Goal: Task Accomplishment & Management: Use online tool/utility

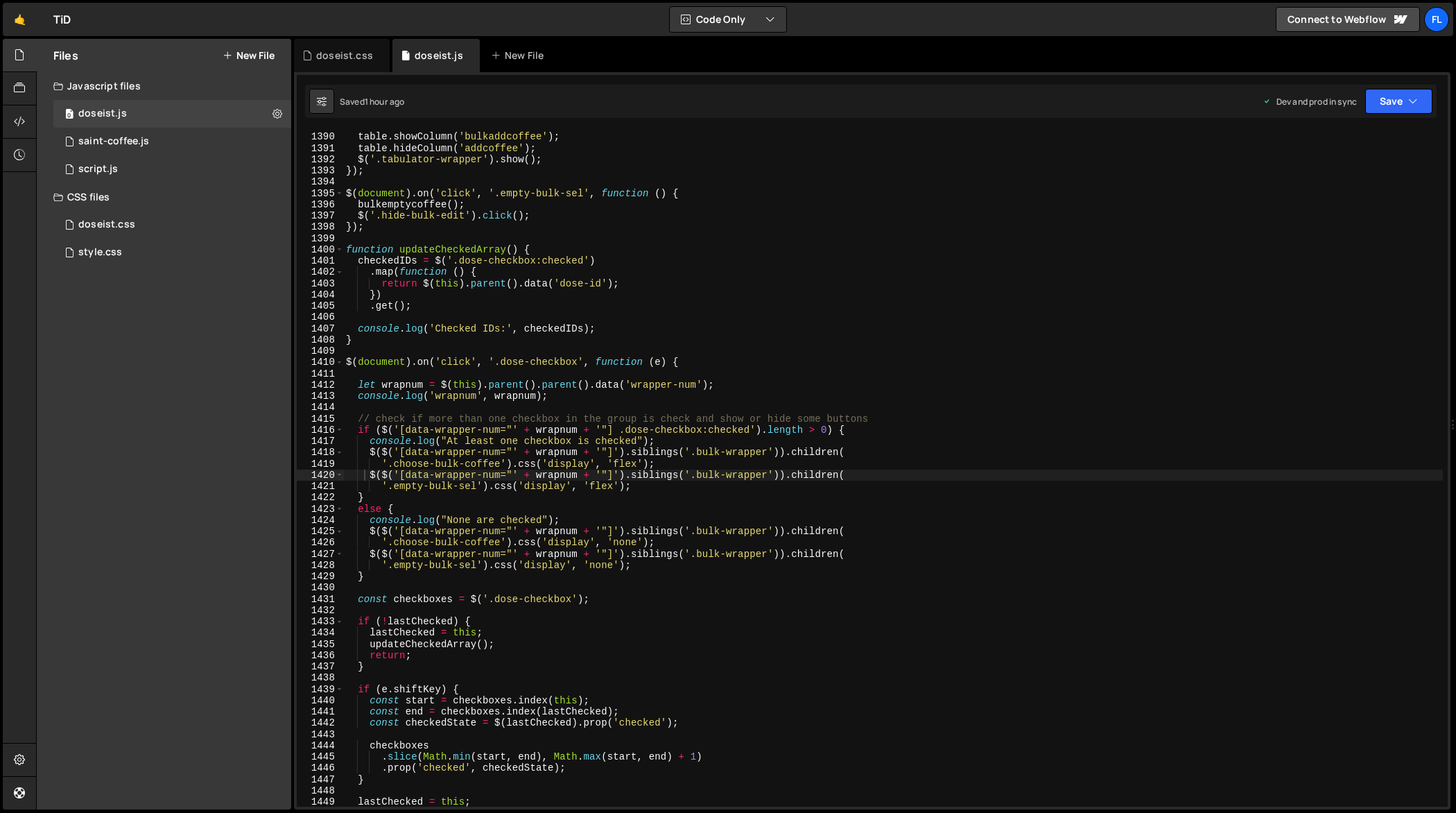
scroll to position [15837, 0]
click at [1064, 211] on div "$ ( document ) . on ( 'click' , '.choose-bulk-coffee' , function ( ) { table . …" at bounding box center [894, 470] width 1100 height 700
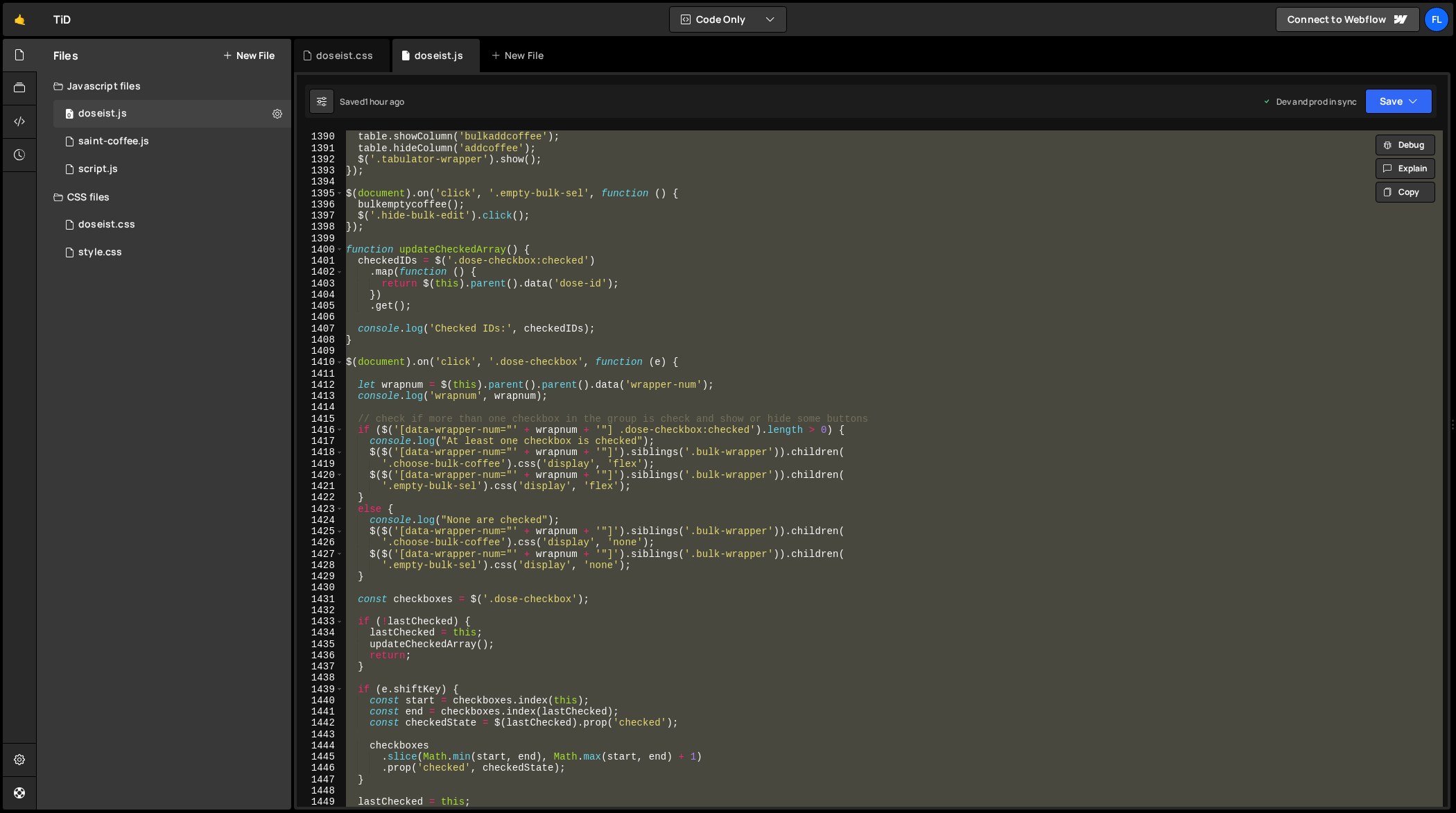
paste textarea
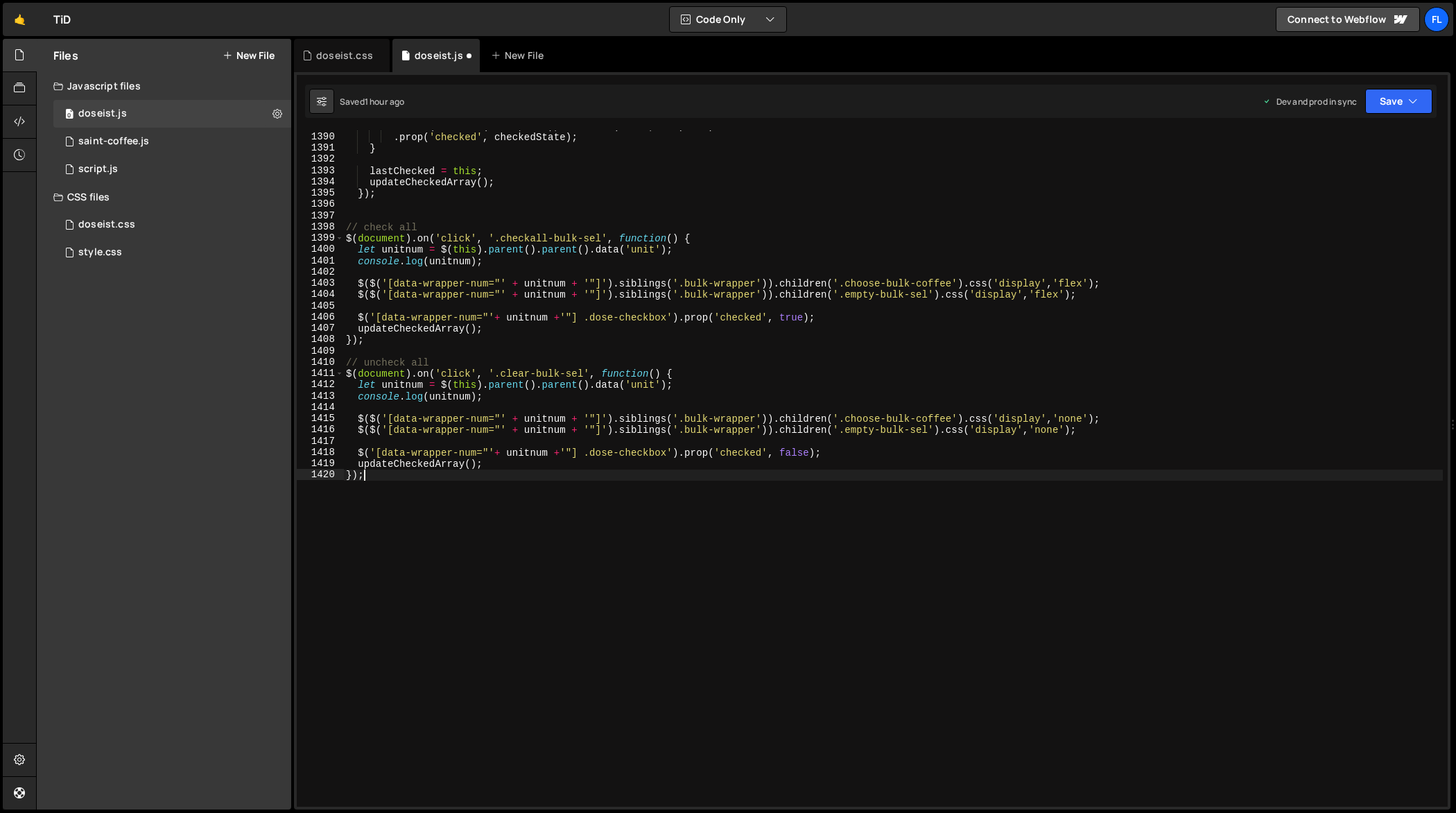
type textarea "$($('[data-wrapper-num="' + wrapnum + '"]').siblings('.bulk-wrapper')).children("
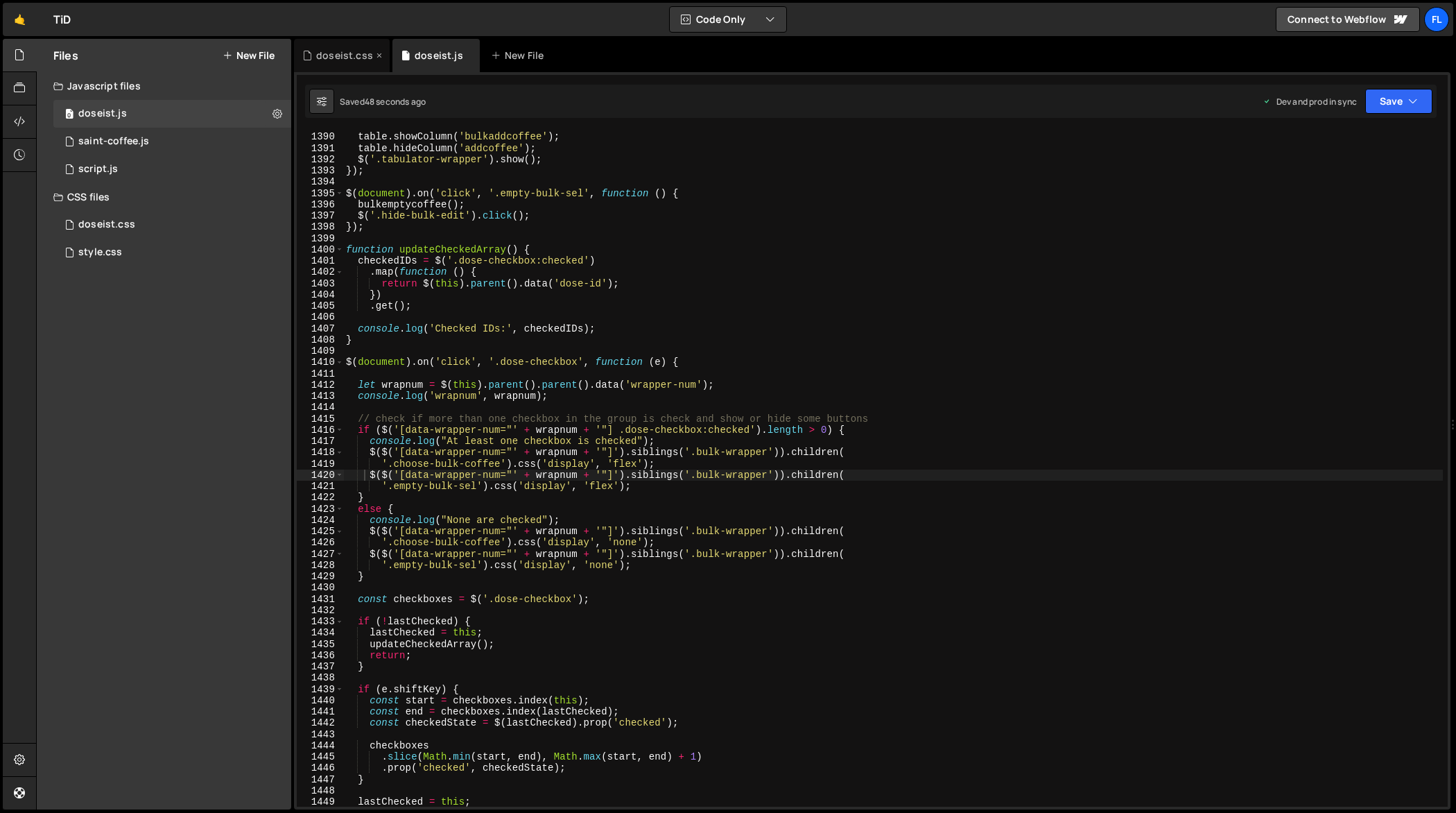
click at [352, 60] on div "doseist.css" at bounding box center [344, 55] width 57 height 14
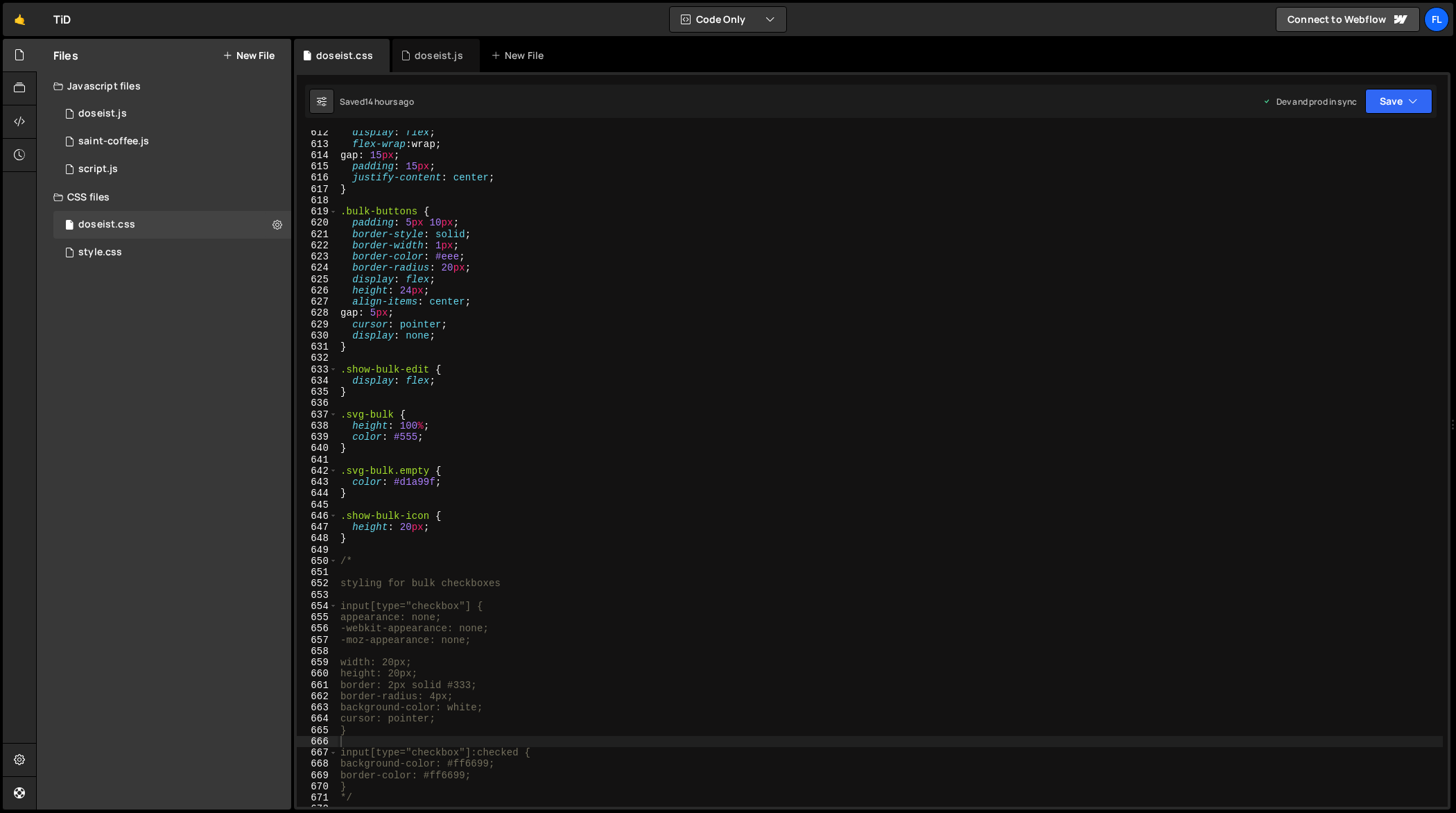
scroll to position [7153, 0]
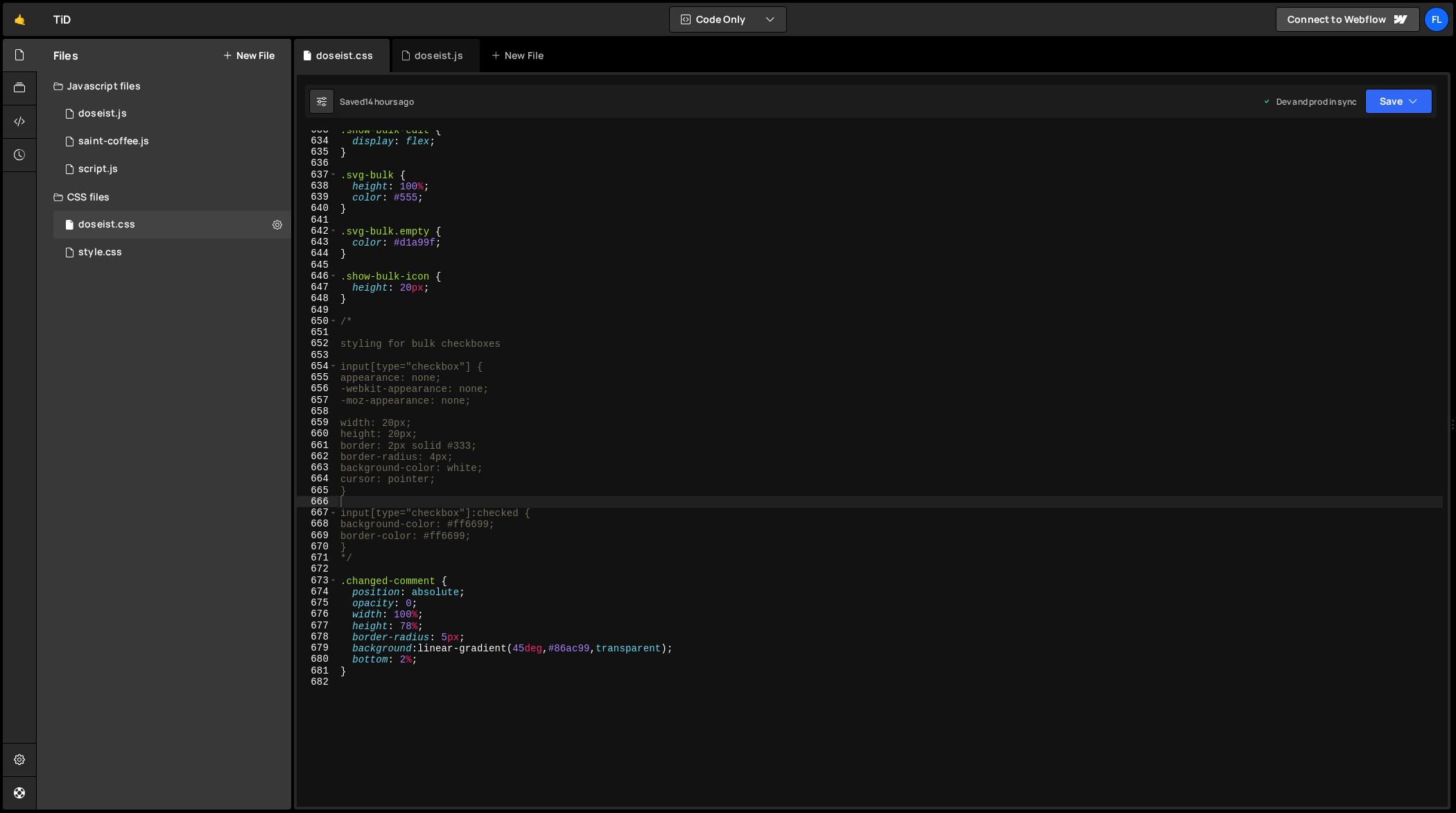
click at [413, 581] on div ".show-bulk-edit { display : flex ; } .svg-bulk { height : 100 % ; color : #555 …" at bounding box center [891, 474] width 1106 height 700
type textarea ".change-indicator {"
click at [428, 58] on div "doseist.js" at bounding box center [438, 55] width 48 height 14
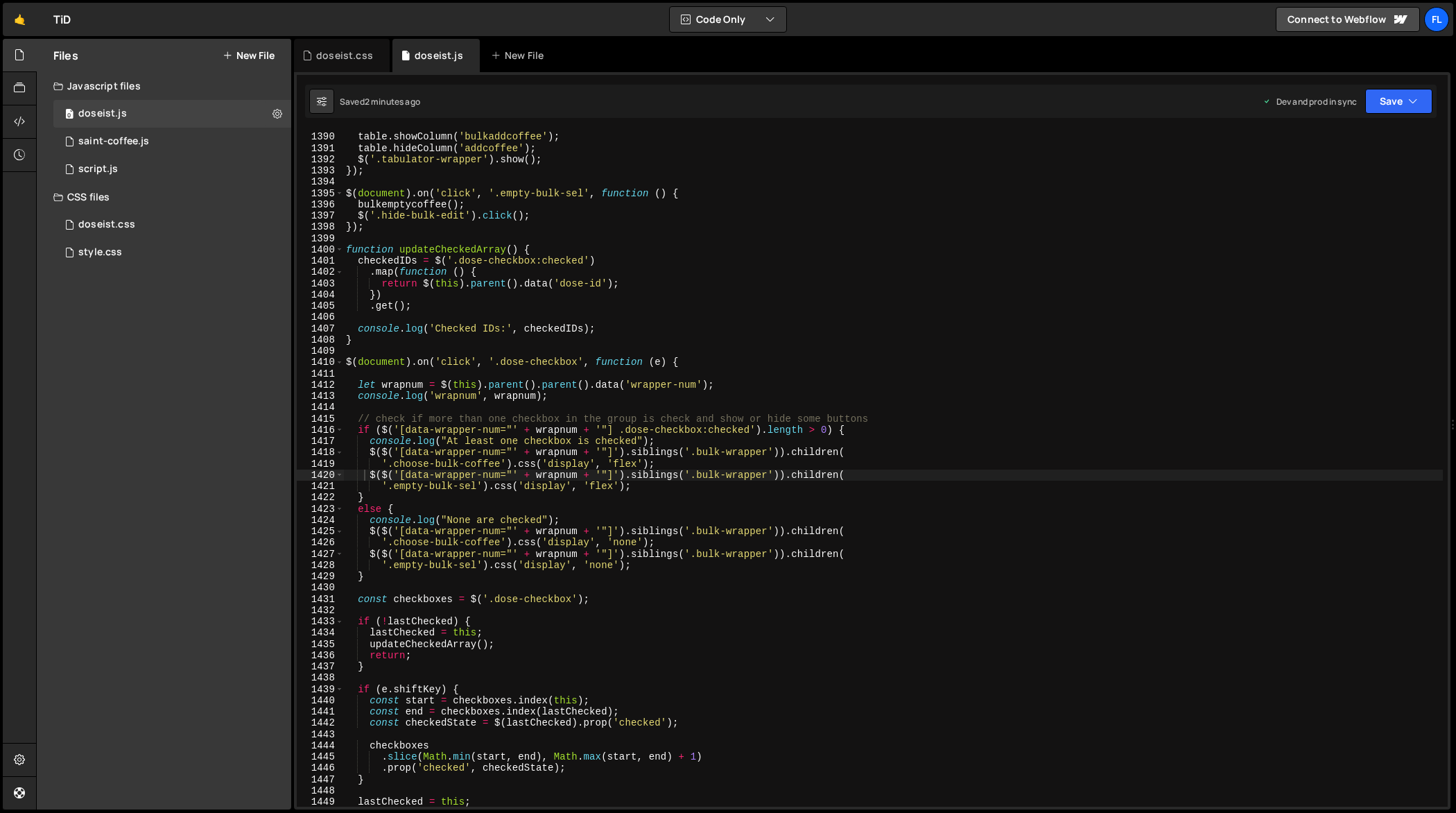
click at [659, 288] on div "$ ( document ) . on ( 'click' , '.choose-bulk-coffee' , function ( ) { table . …" at bounding box center [894, 470] width 1100 height 700
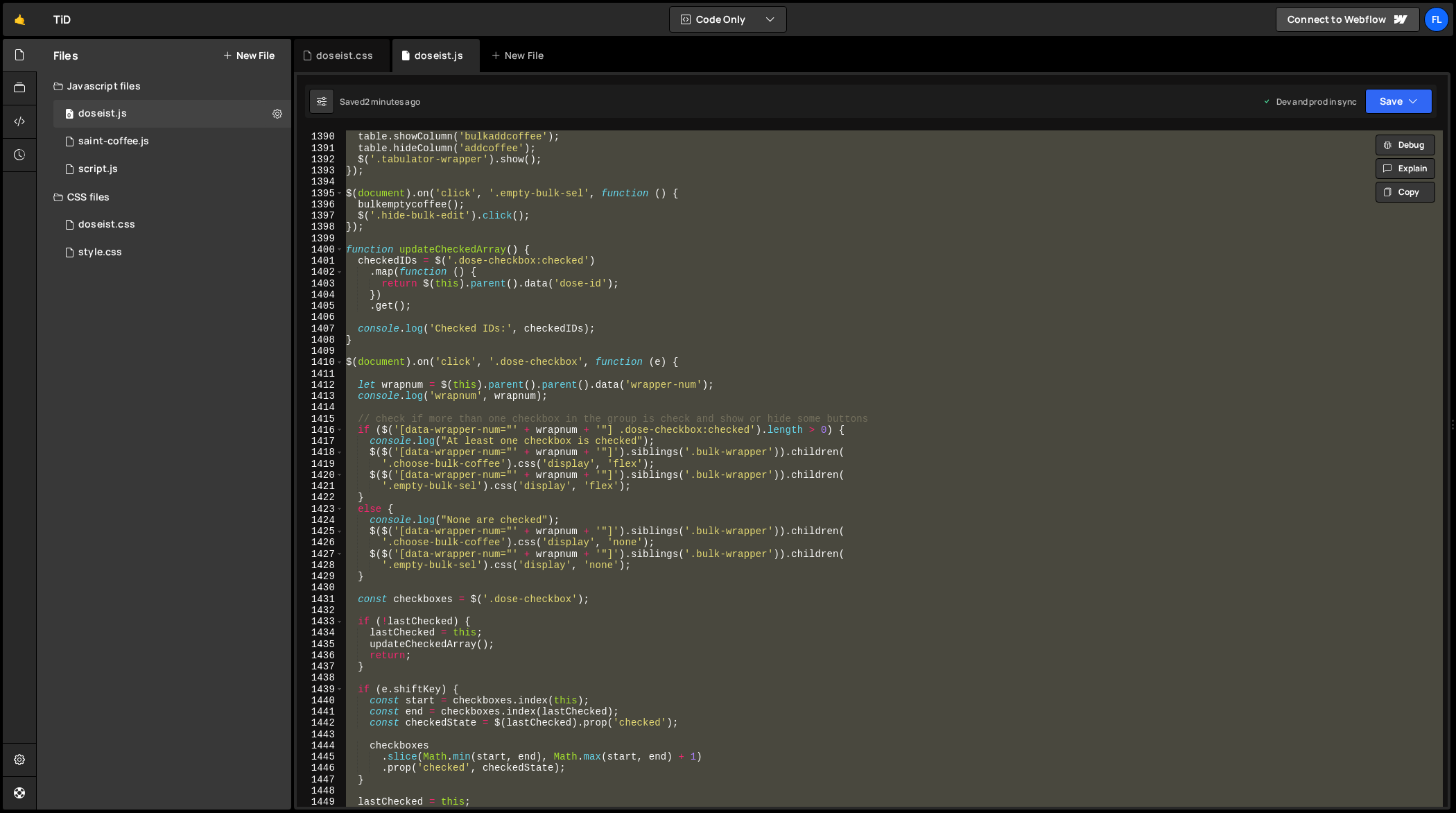
paste textarea
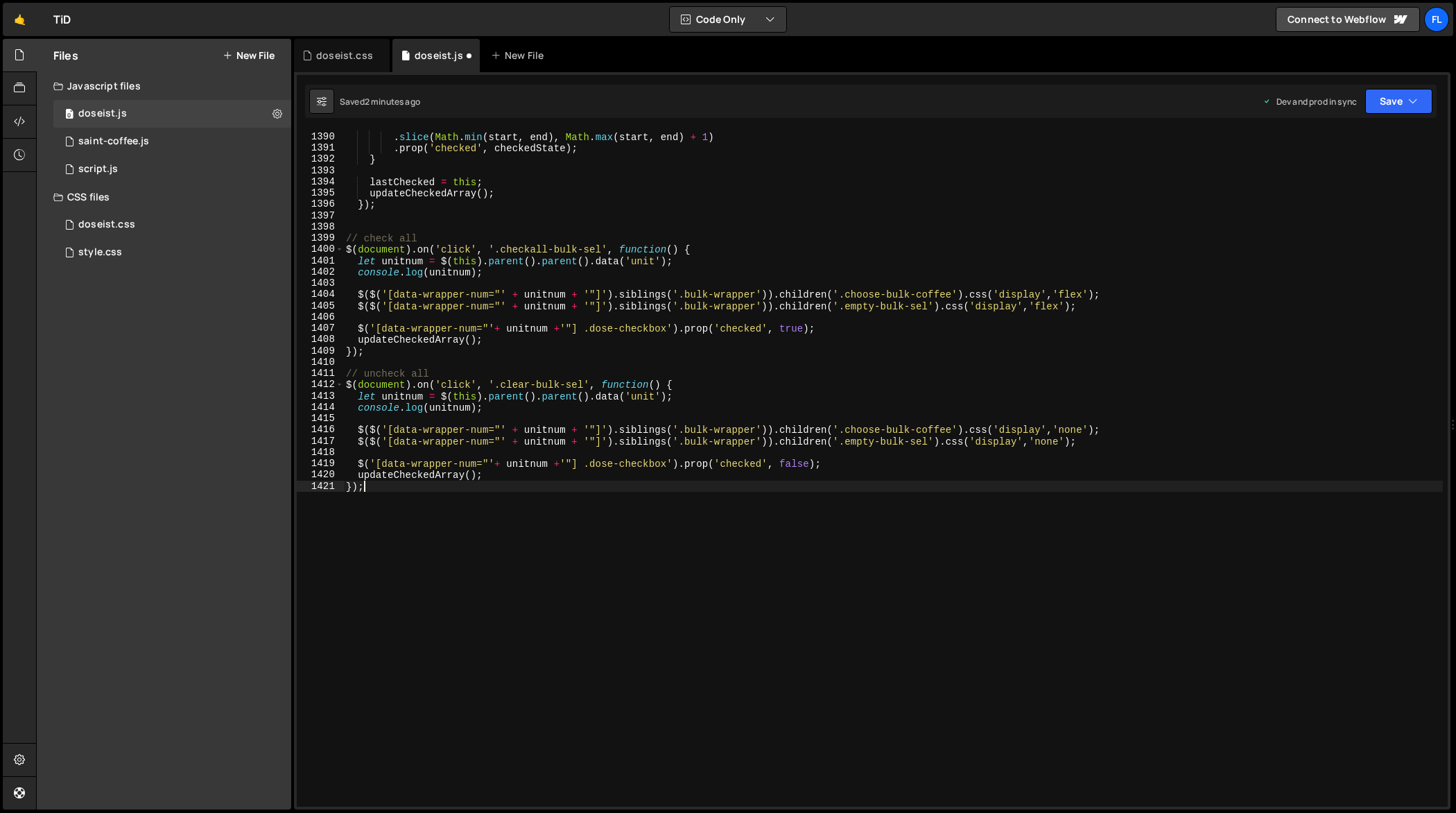
scroll to position [15837, 0]
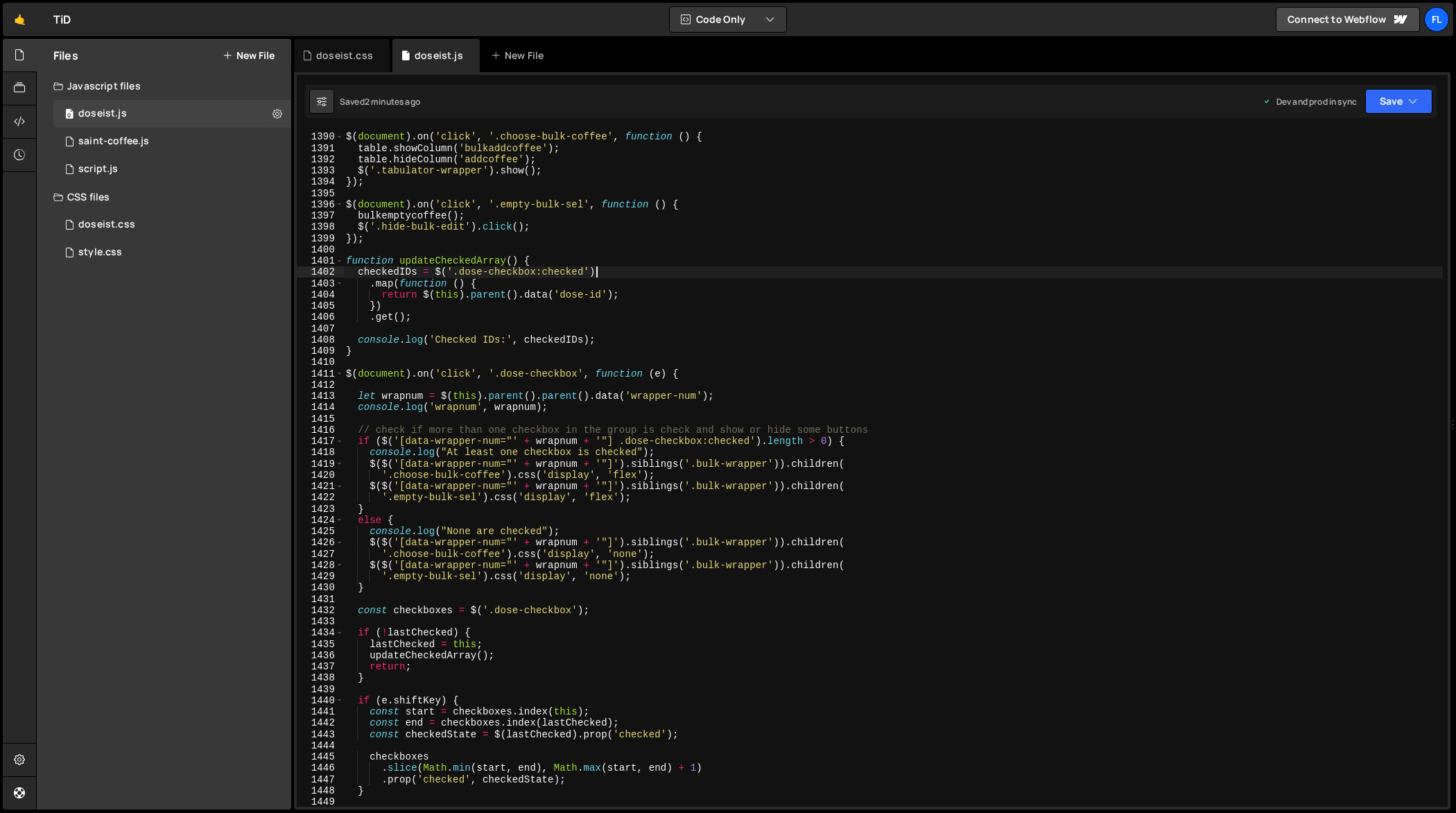
click at [964, 271] on div "$ ( document ) . on ( 'click' , '.choose-bulk-coffee' , function ( ) { table . …" at bounding box center [894, 470] width 1100 height 700
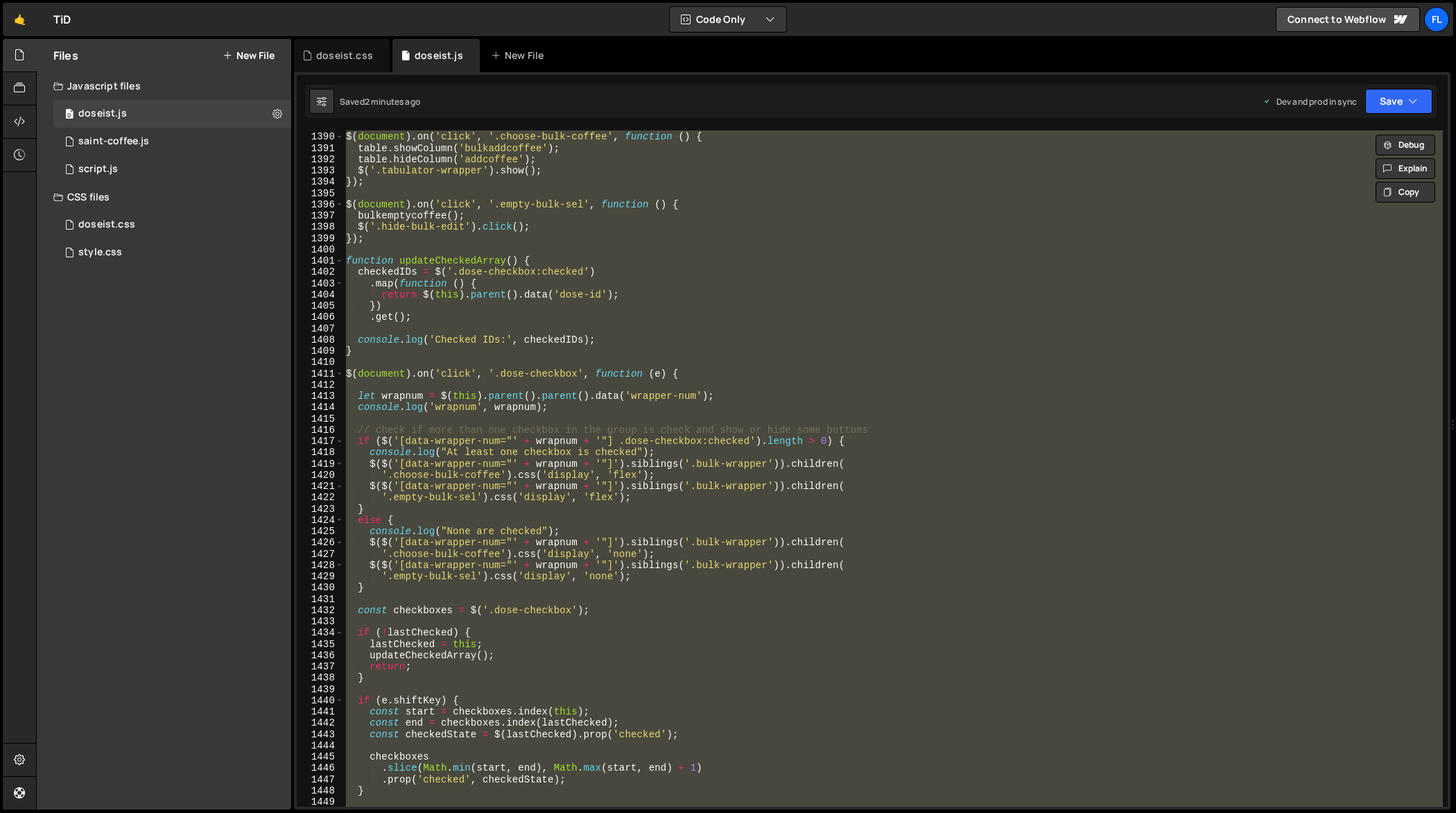
paste textarea
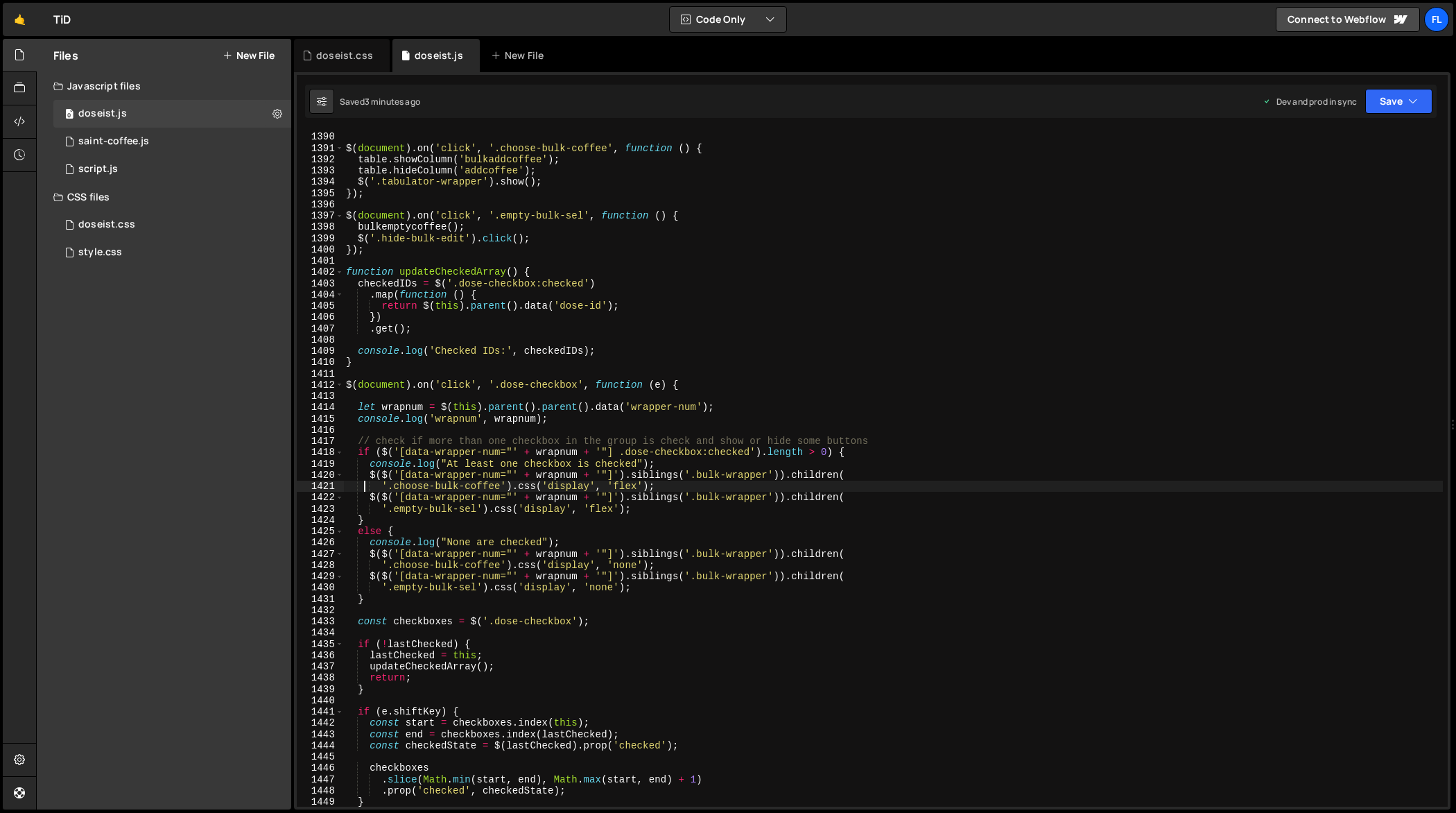
click at [1029, 277] on div "}) ; $ ( document ) . on ( 'click' , '.choose-bulk-coffee' , function ( ) { tab…" at bounding box center [894, 470] width 1100 height 700
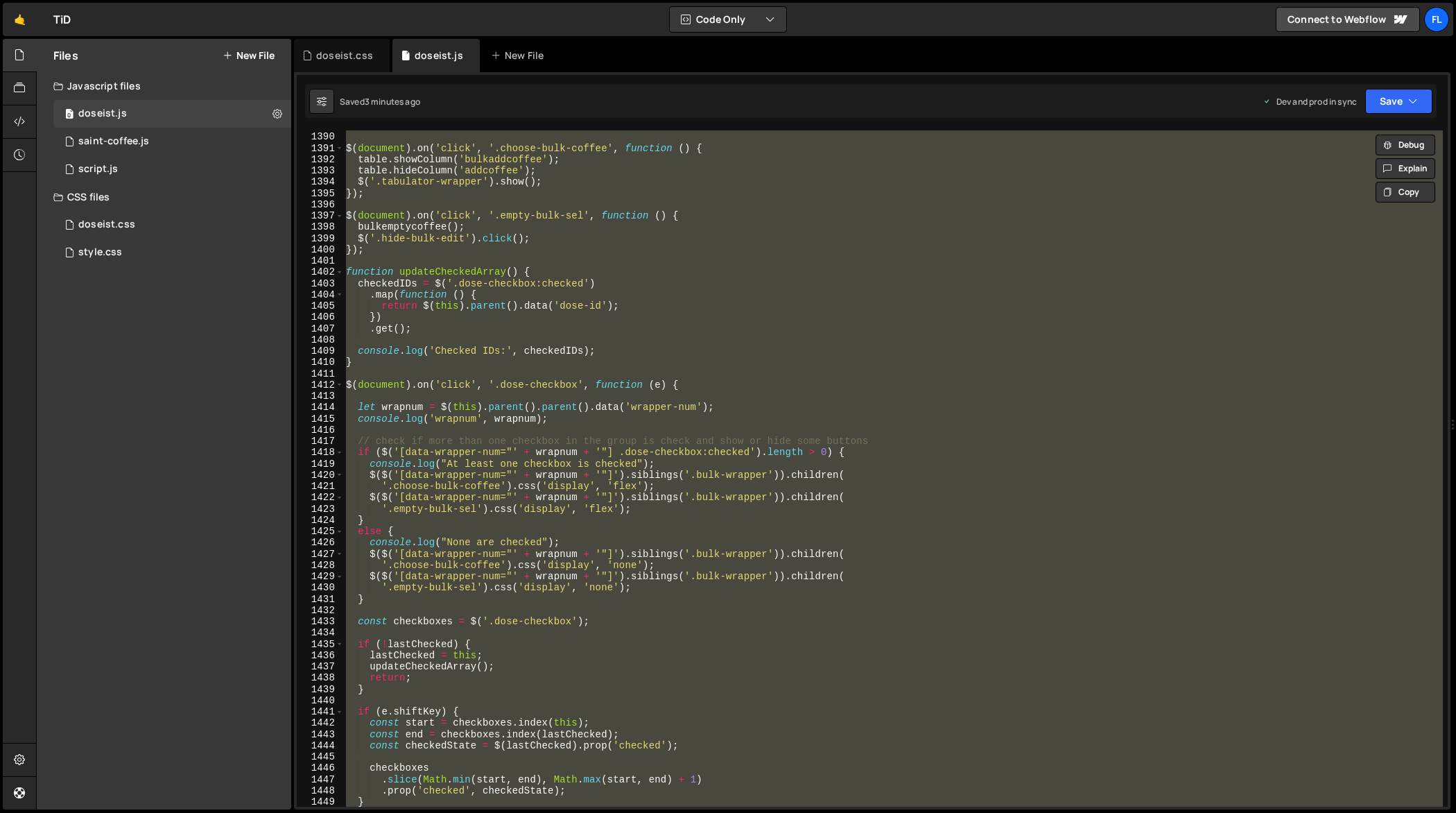
paste textarea
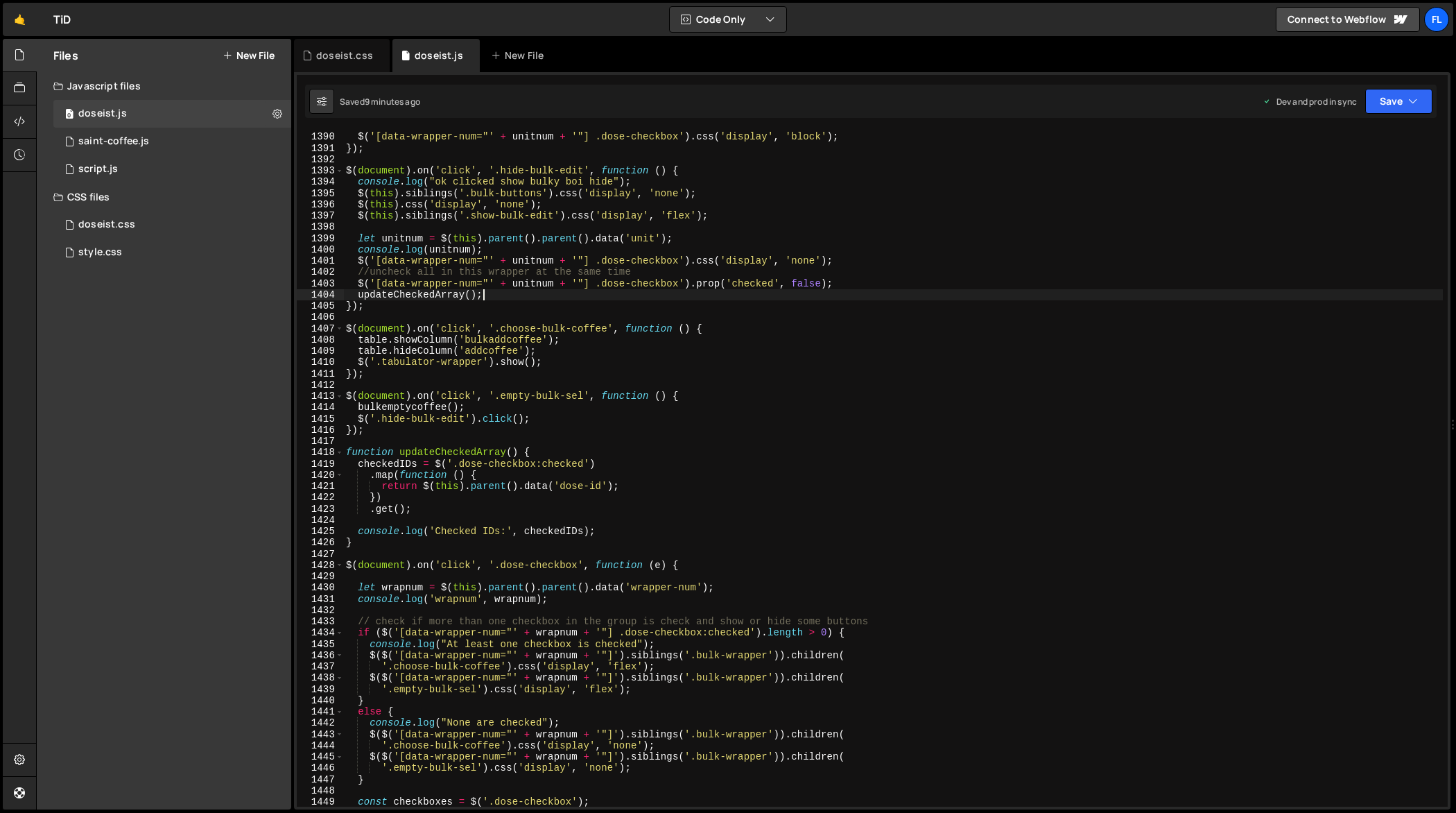
click at [917, 295] on div "console . log ( unitnum ) ; $ ( '[data-wrapper-num="' + unitnum + '"] .dose-che…" at bounding box center [894, 470] width 1100 height 700
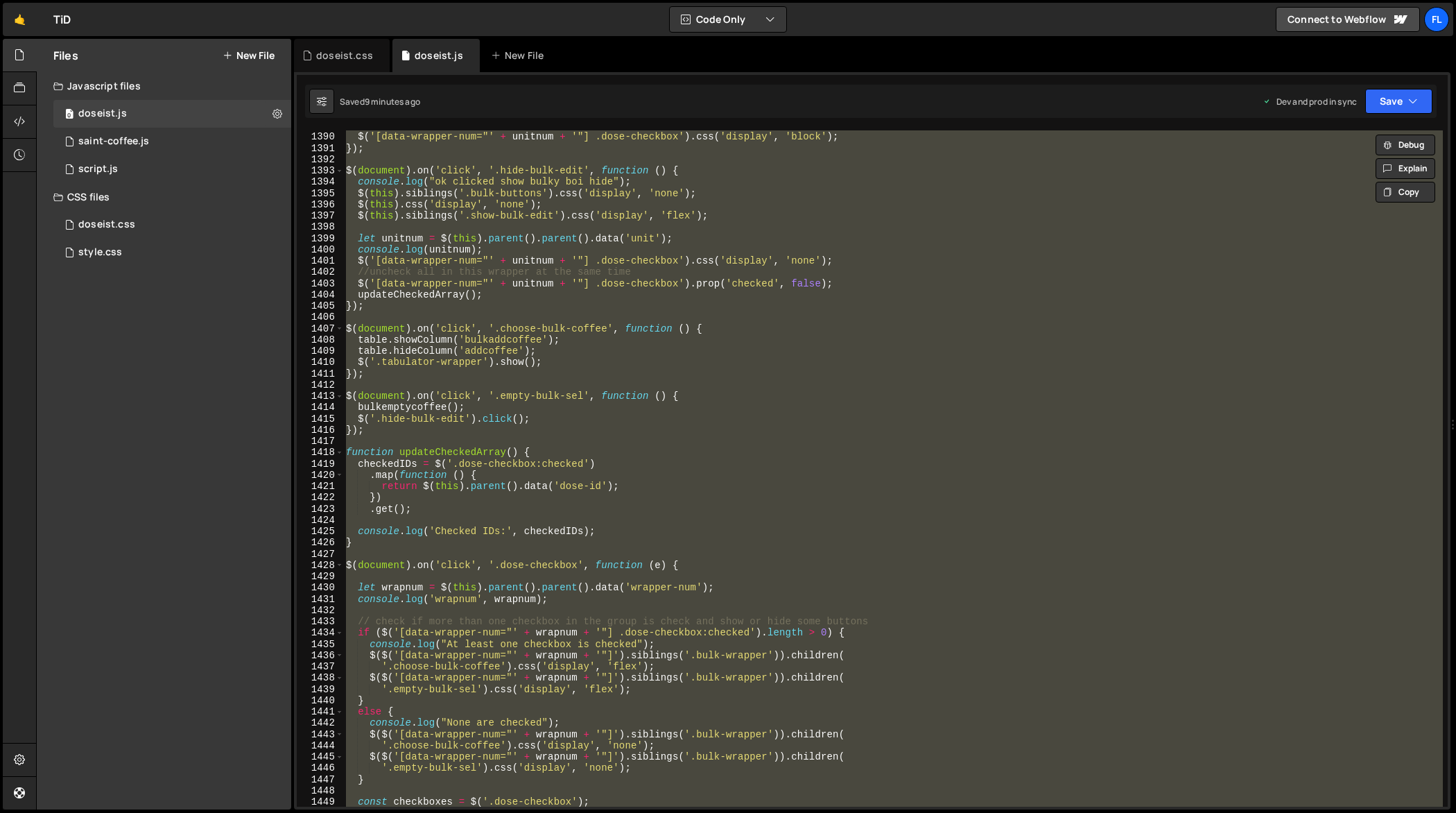
paste textarea
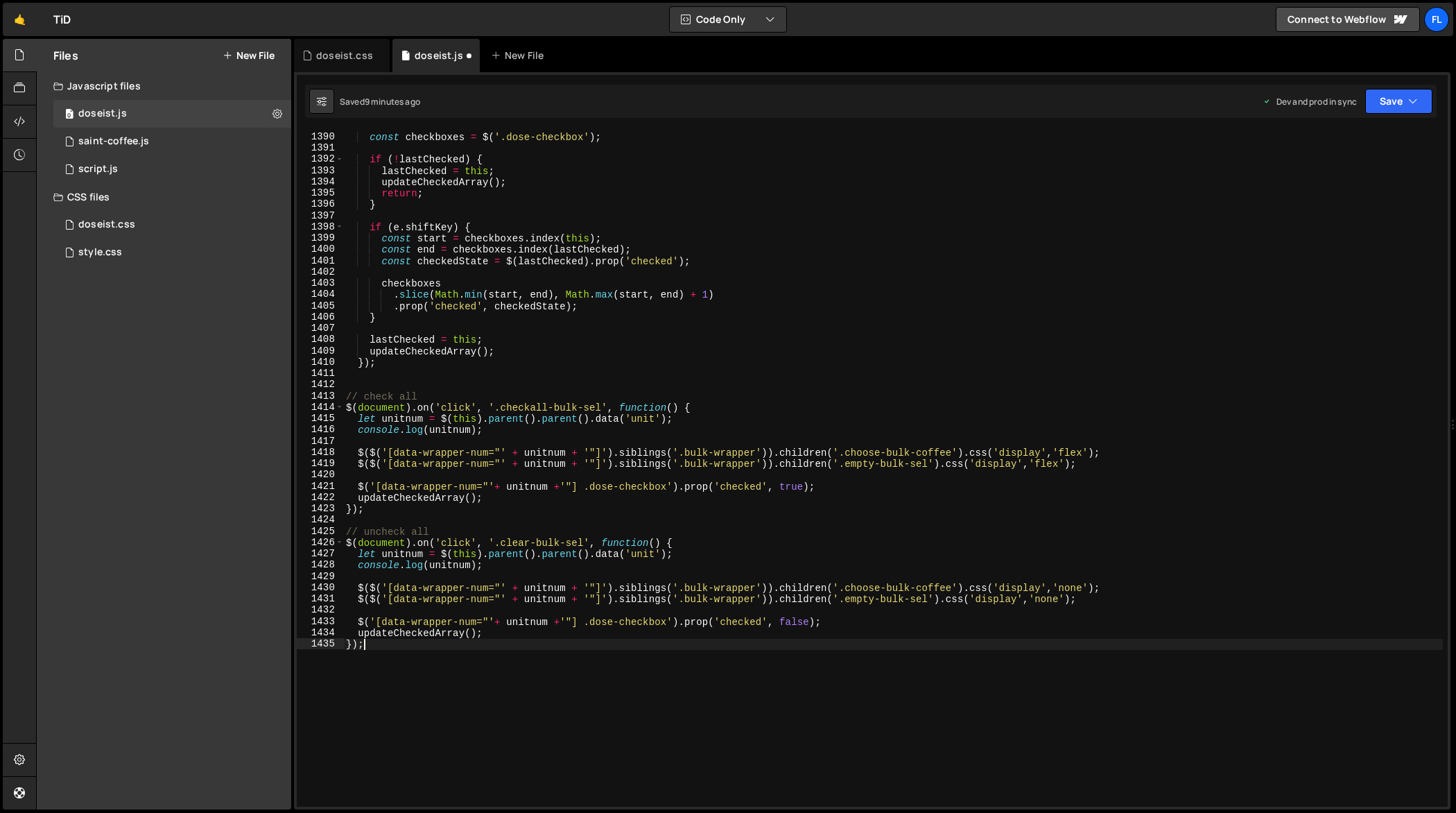
type textarea "console.log("At least one checkbox is checked");"
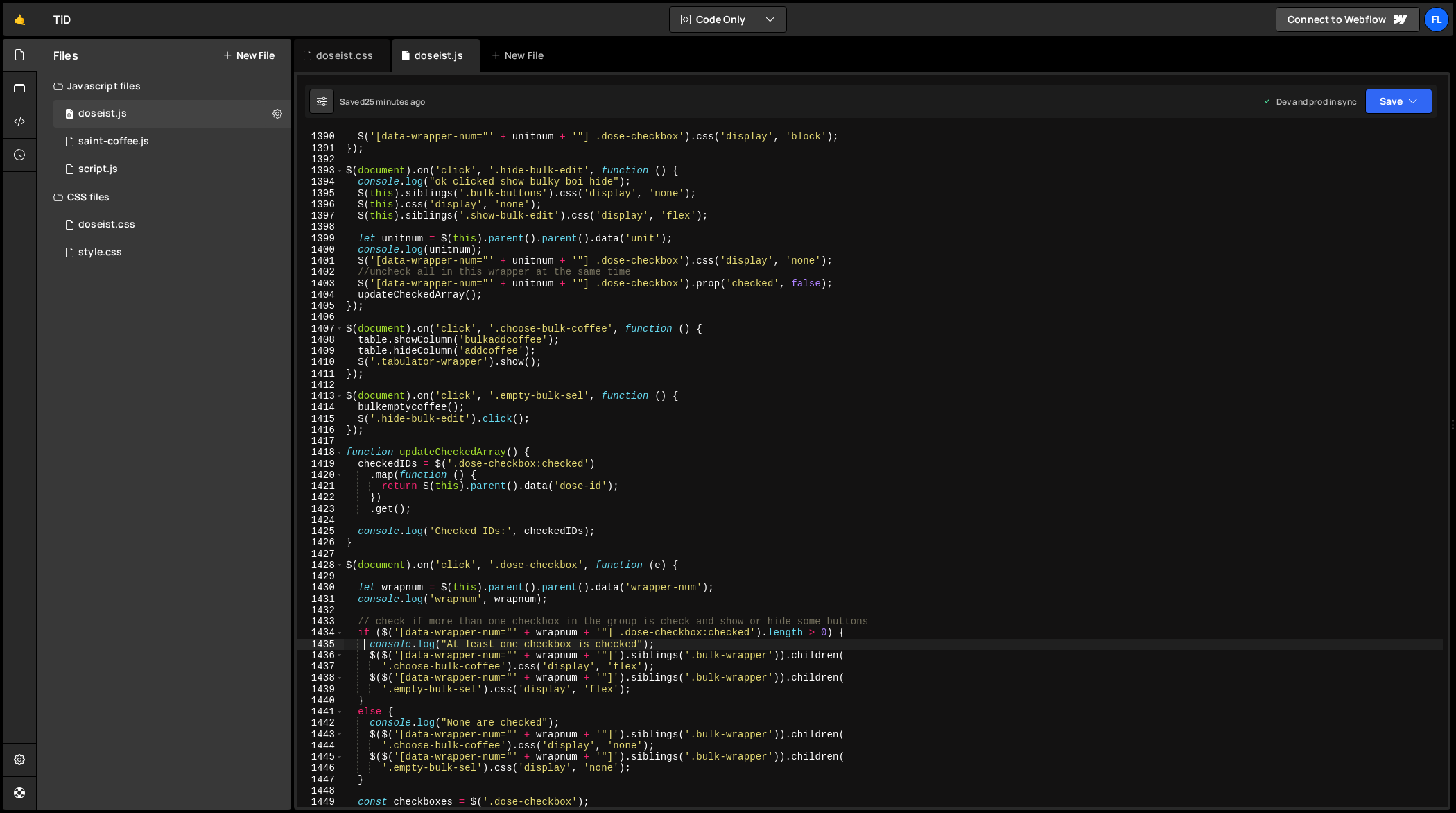
click at [1080, 226] on div "console . log ( unitnum ) ; $ ( '[data-wrapper-num="' + unitnum + '"] .dose-che…" at bounding box center [894, 470] width 1100 height 700
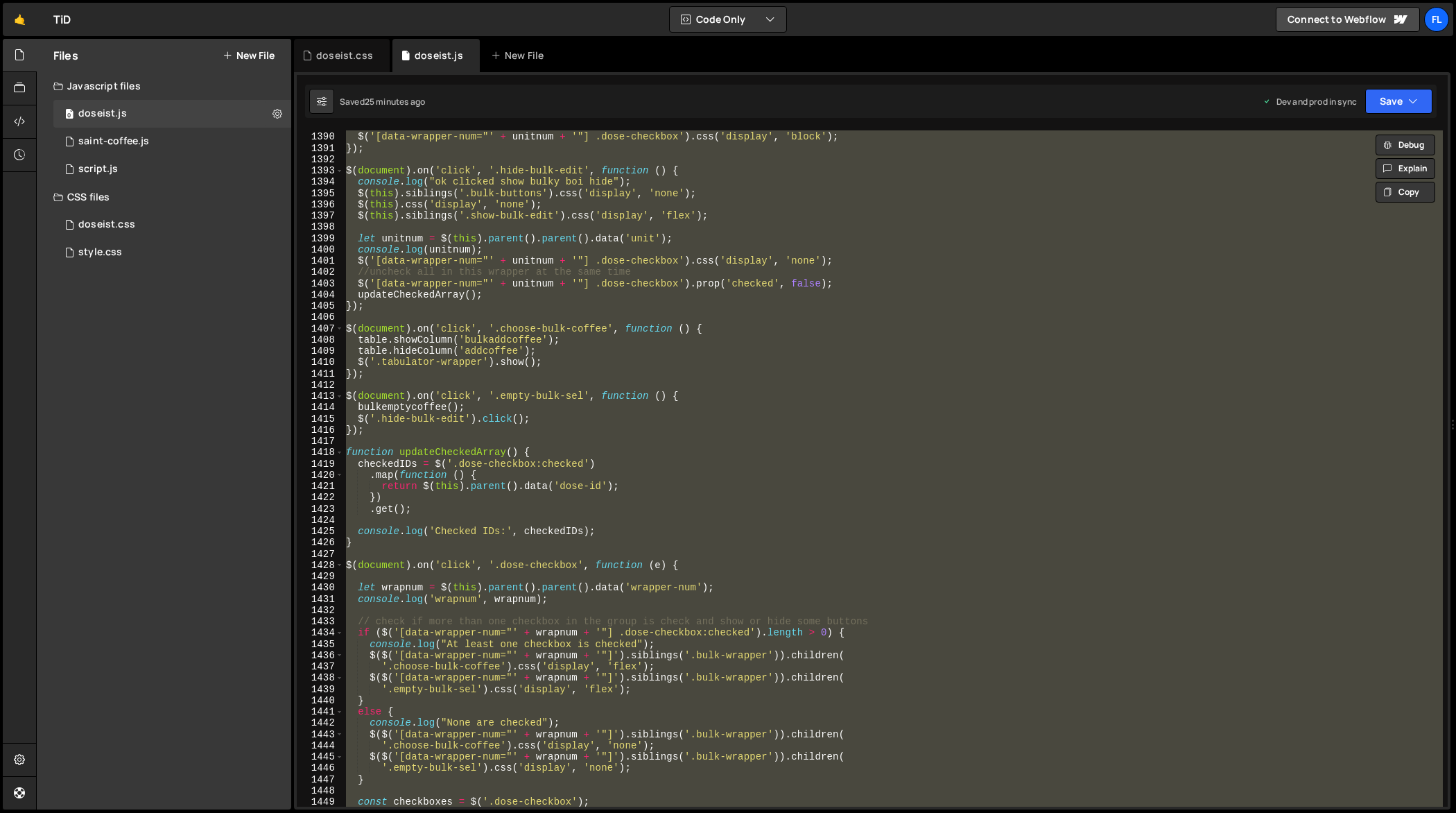
paste textarea
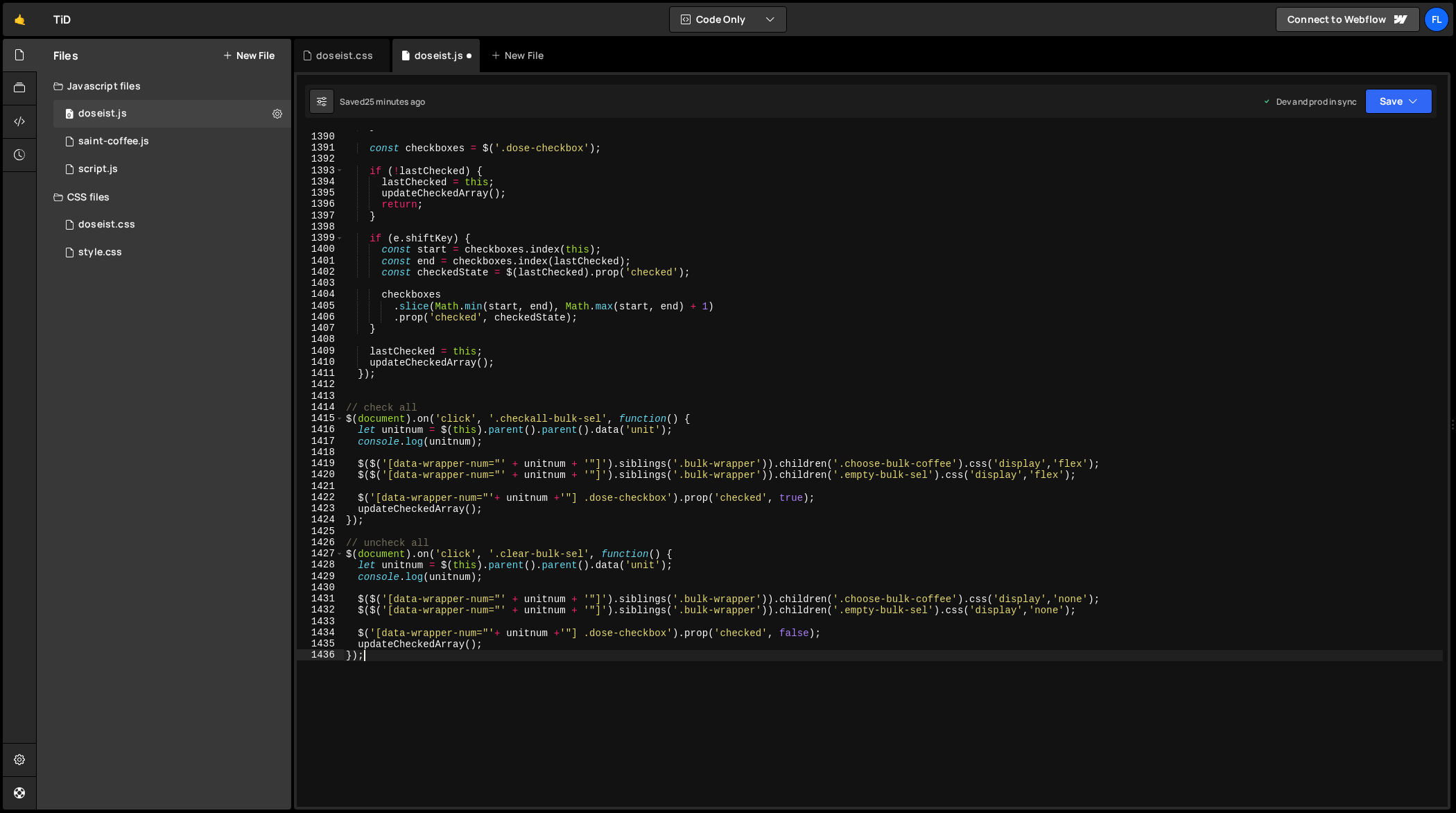
scroll to position [15949, 0]
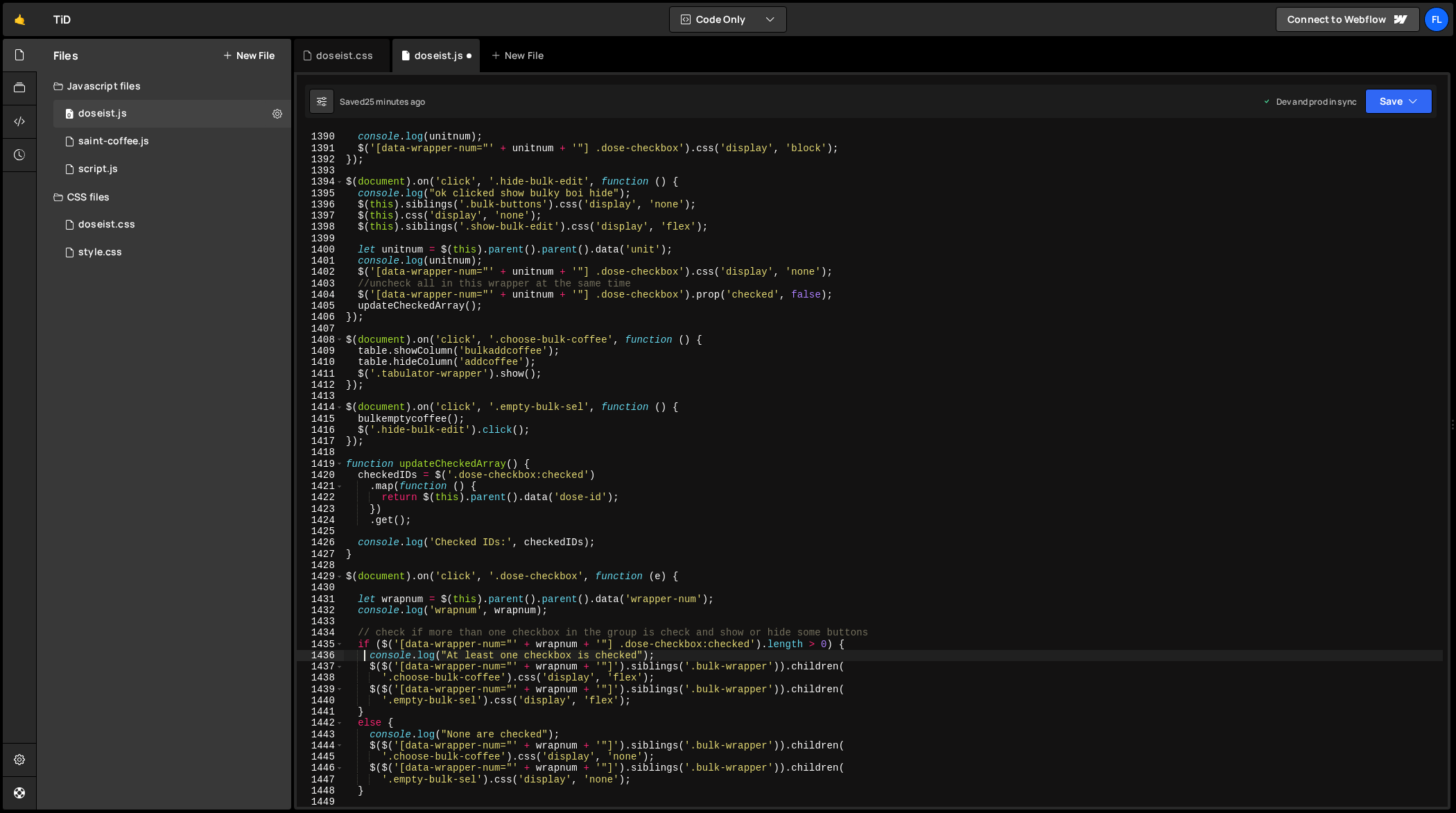
type textarea "console.log("At least one checkbox is checked");"
click at [435, 58] on div "doseist.js" at bounding box center [438, 55] width 48 height 14
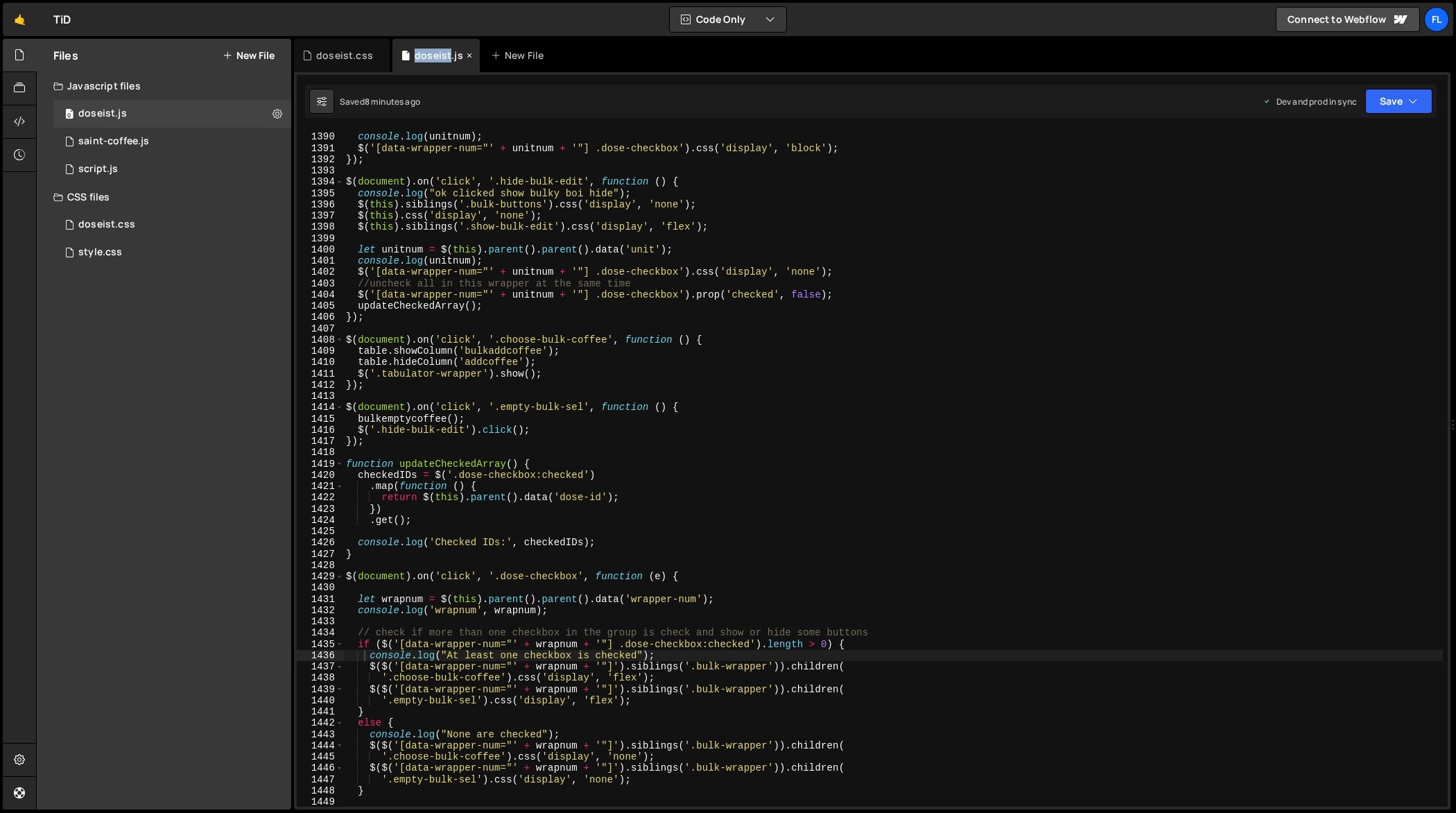
click at [435, 58] on div "doseist.js" at bounding box center [438, 55] width 48 height 14
click at [275, 113] on icon at bounding box center [277, 113] width 9 height 13
click at [327, 133] on button "Edit File Settings" at bounding box center [362, 143] width 136 height 27
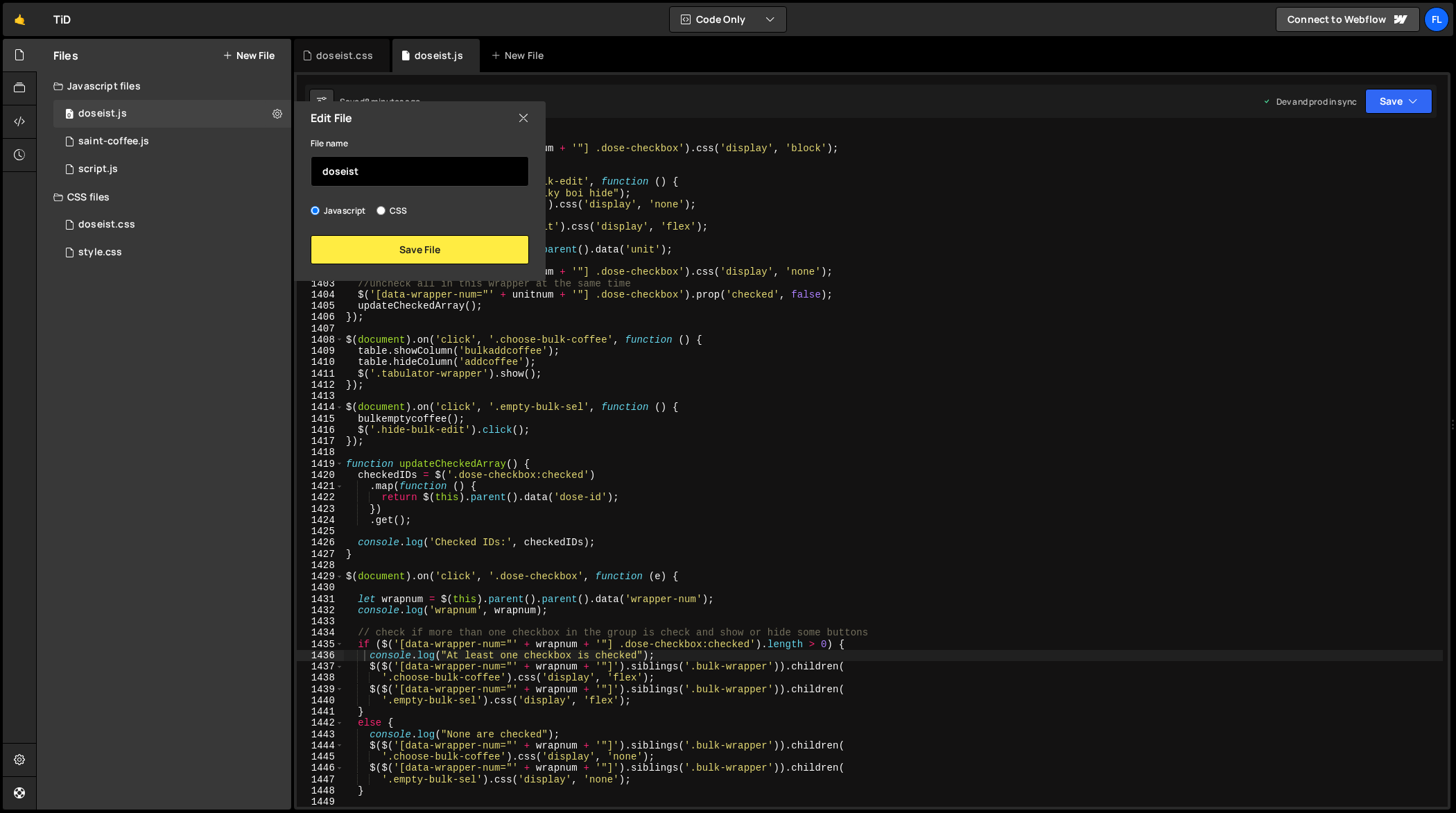
click at [352, 177] on input "doseist" at bounding box center [420, 171] width 219 height 30
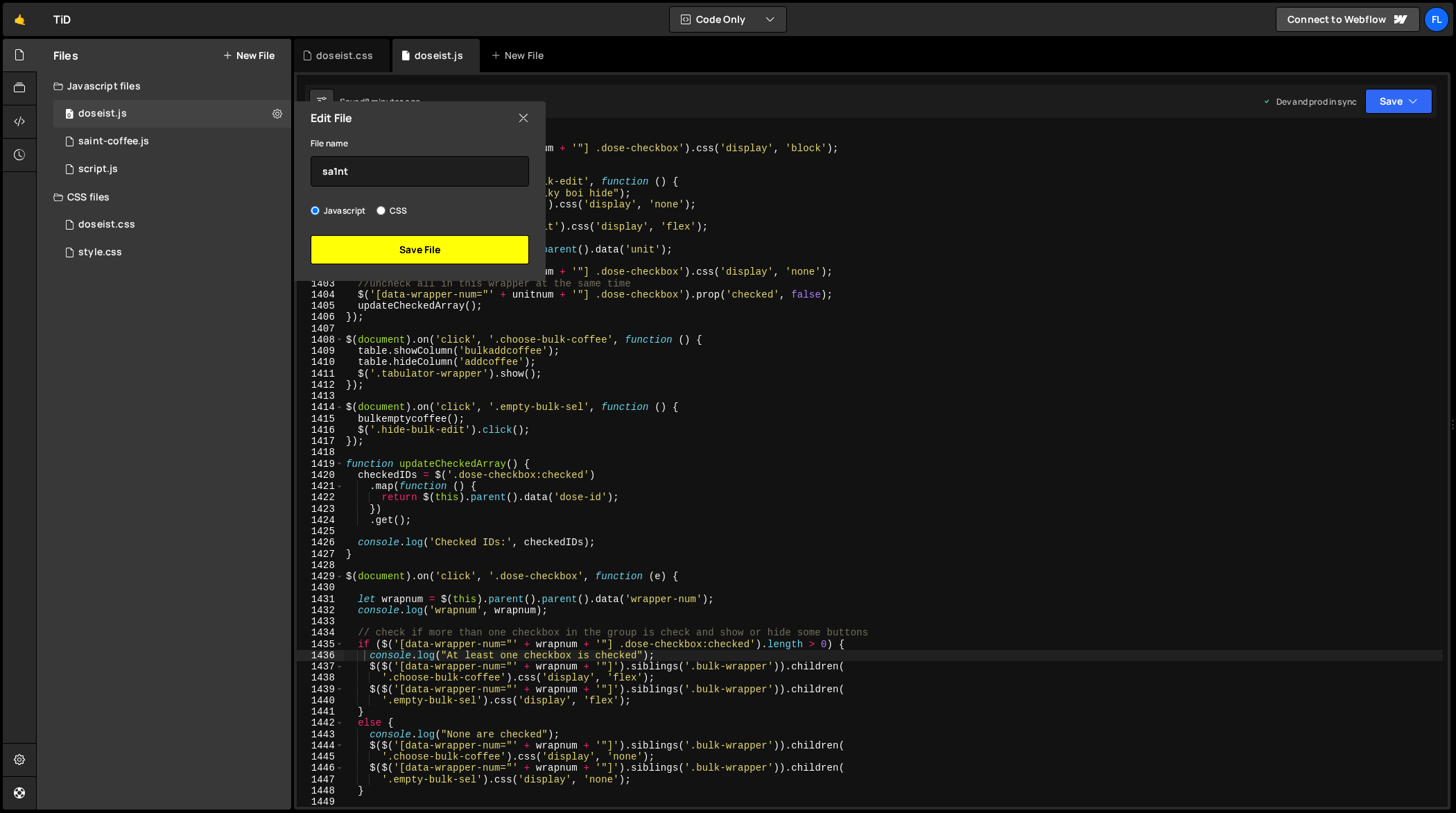
click at [352, 243] on button "Save File" at bounding box center [420, 250] width 219 height 29
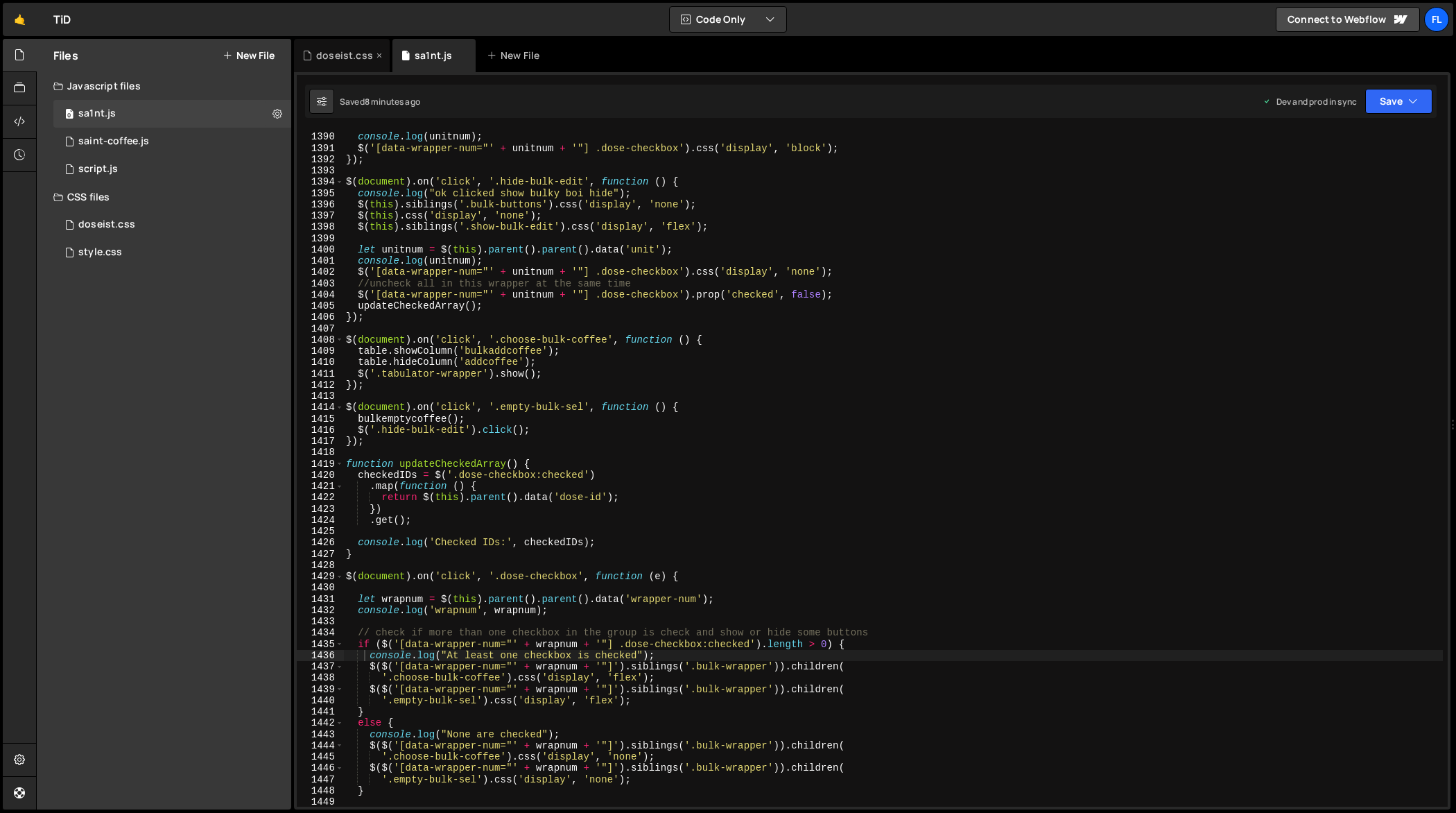
click at [352, 52] on div "doseist.css" at bounding box center [344, 55] width 57 height 14
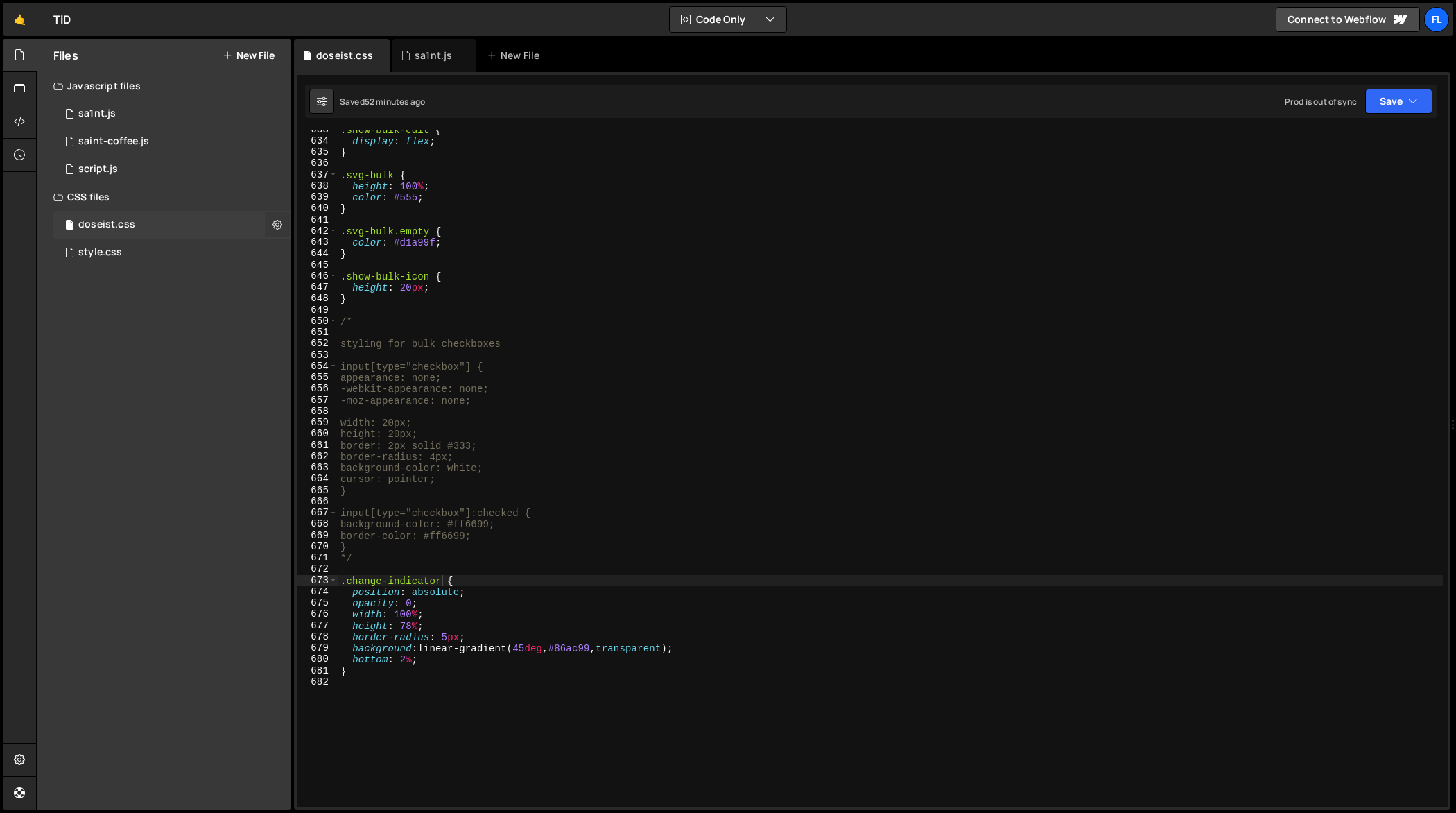
click at [276, 222] on icon at bounding box center [277, 224] width 9 height 13
type input "doseist"
radio input "false"
radio input "true"
click at [313, 255] on button "Edit File Settings" at bounding box center [362, 254] width 136 height 27
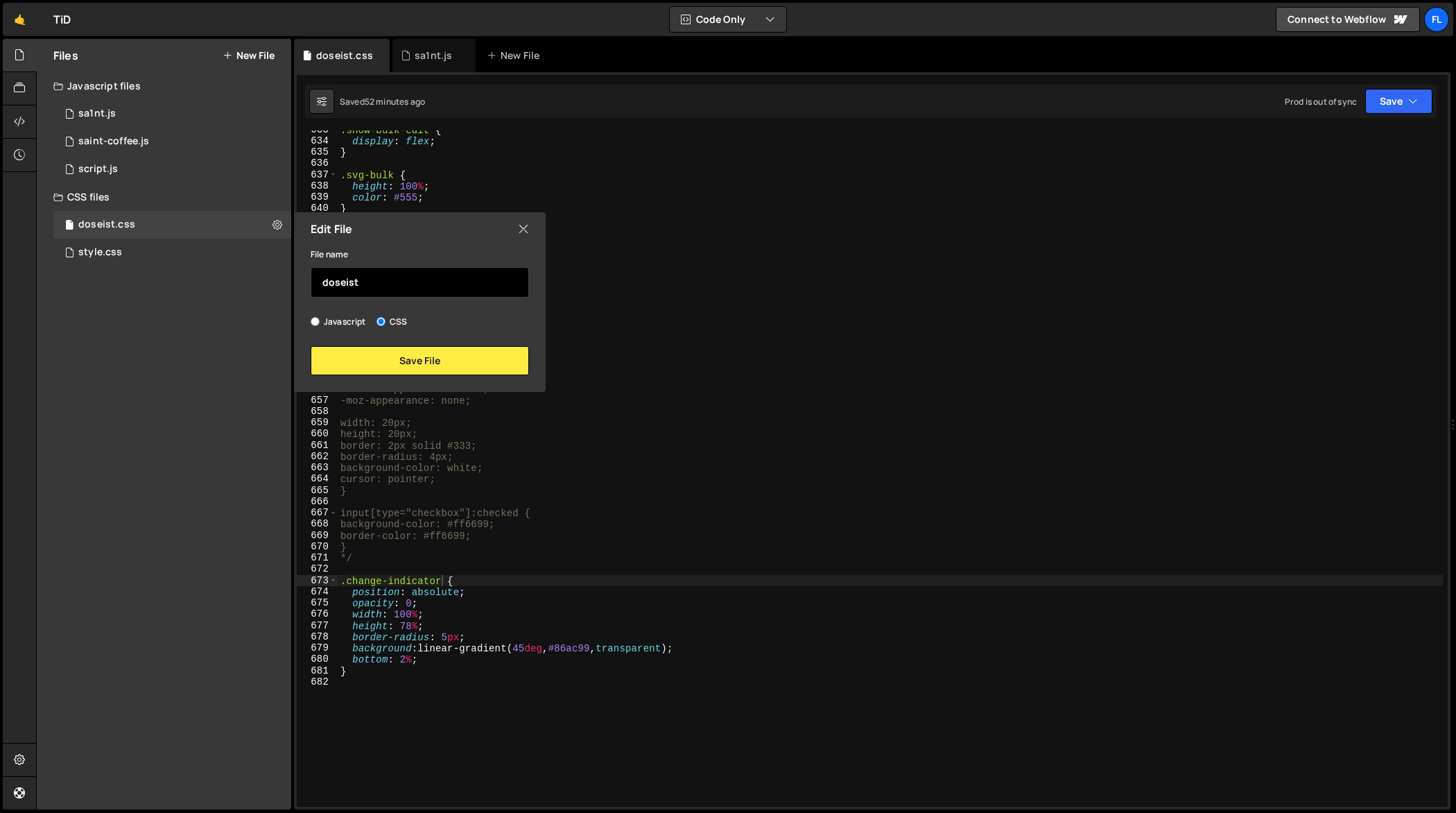
click at [340, 286] on input "doseist" at bounding box center [420, 282] width 219 height 30
type input "sa1nt"
click at [374, 368] on button "Save File" at bounding box center [420, 361] width 219 height 29
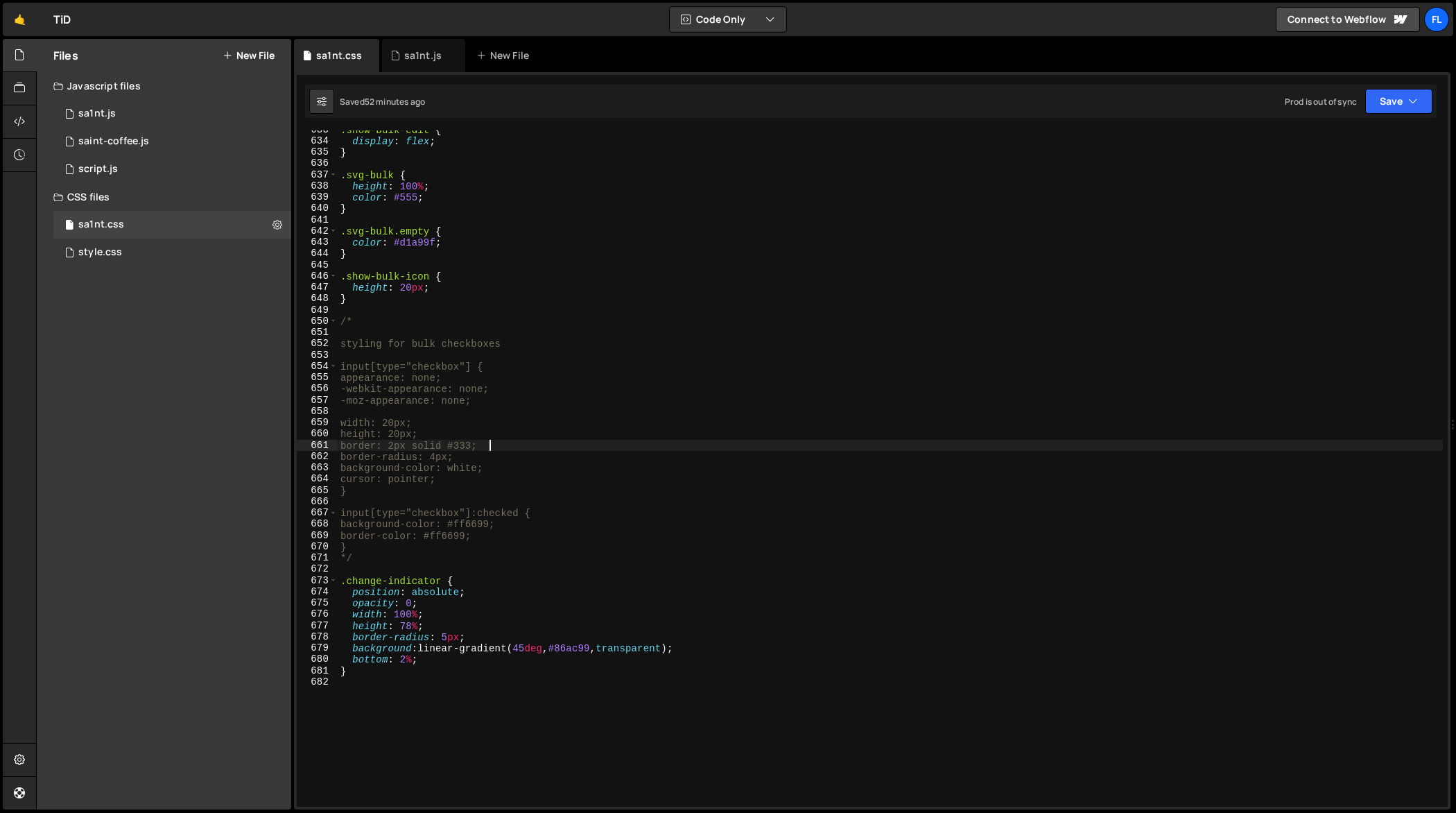
click at [862, 442] on div ".show-bulk-edit { display : flex ; } .svg-bulk { height : 100 % ; color : #555 …" at bounding box center [891, 474] width 1106 height 700
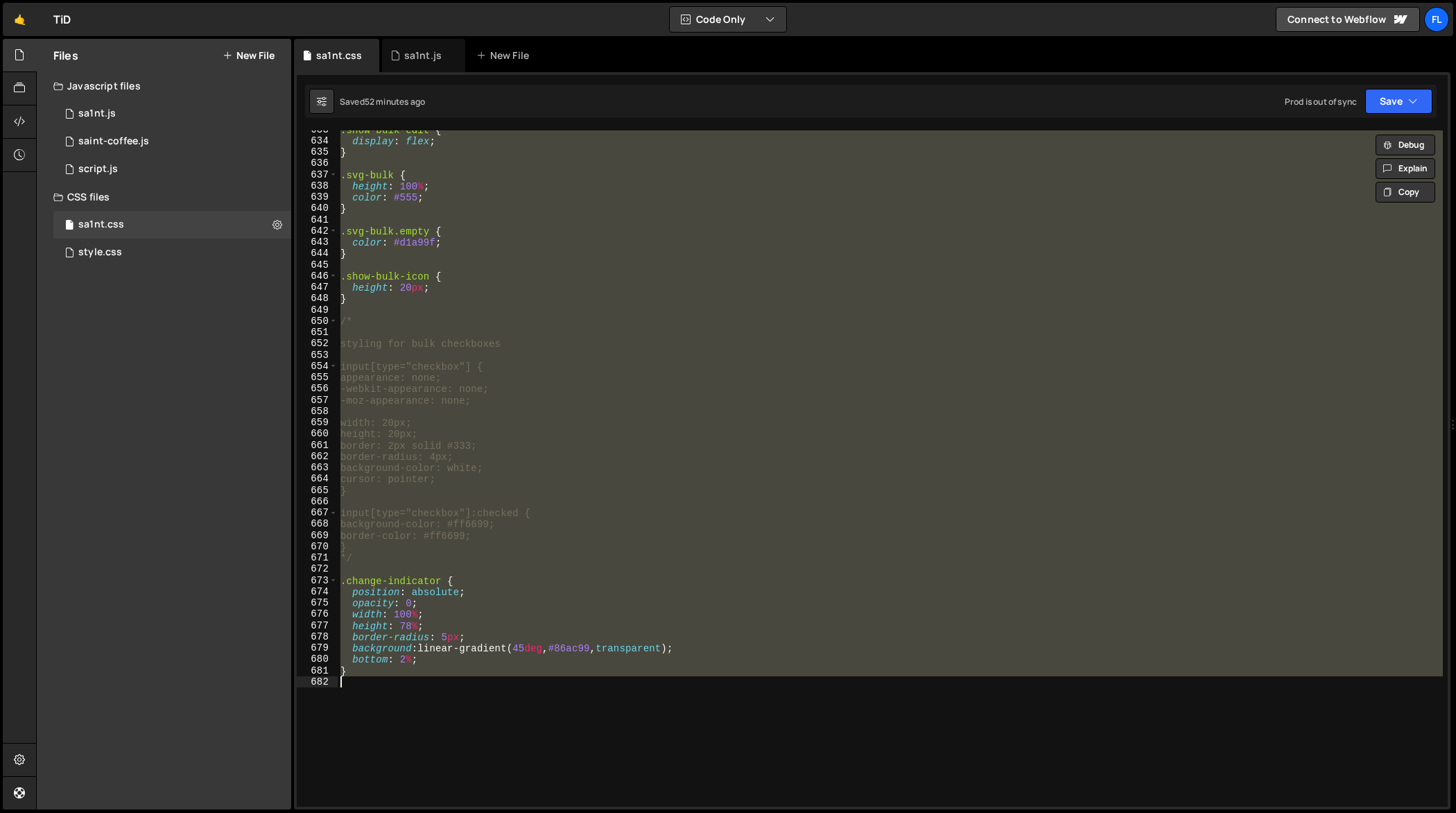
scroll to position [0, 0]
paste textarea
type textarea "}"
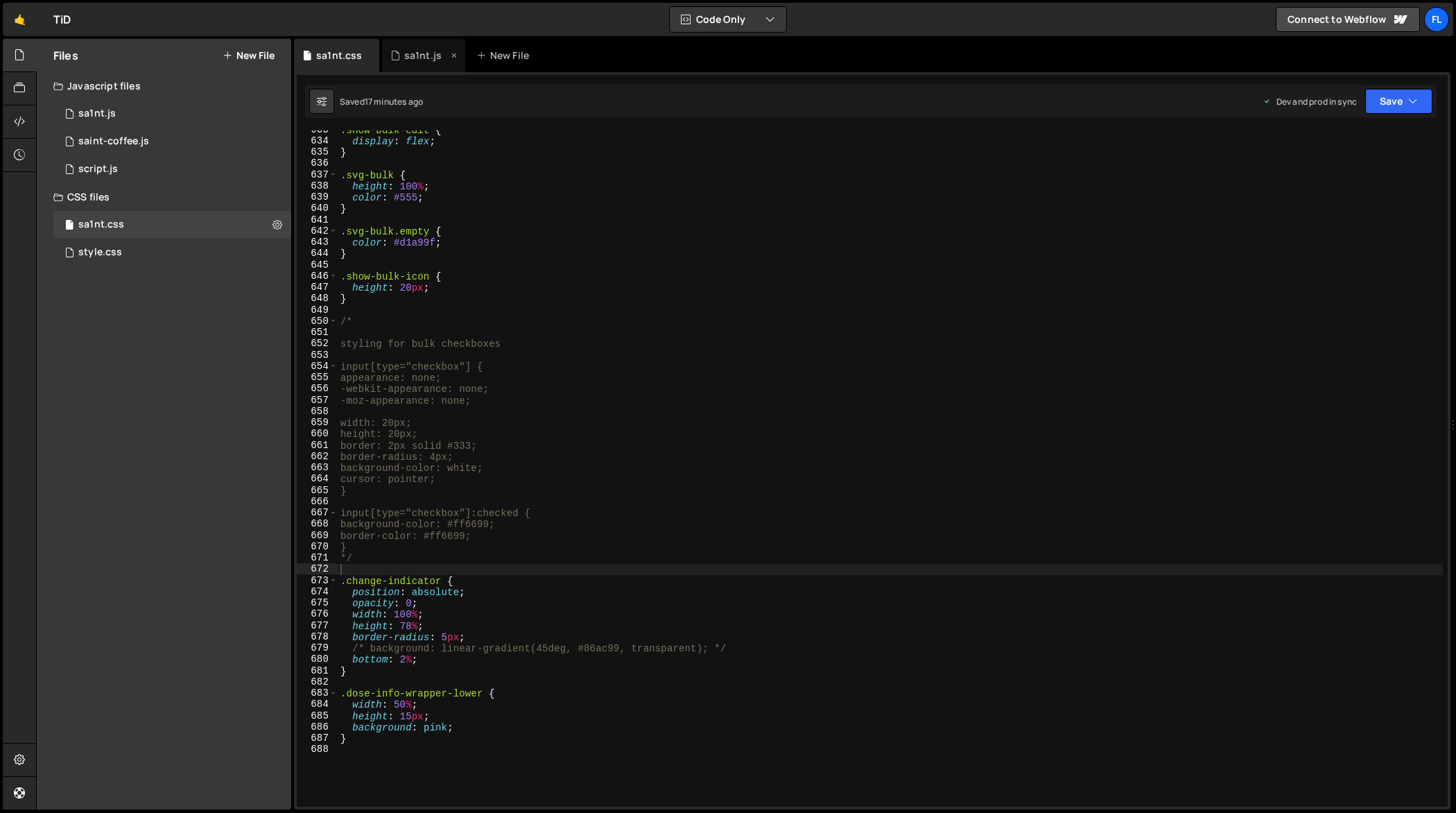
click at [405, 61] on div "sa1nt.js" at bounding box center [423, 55] width 37 height 14
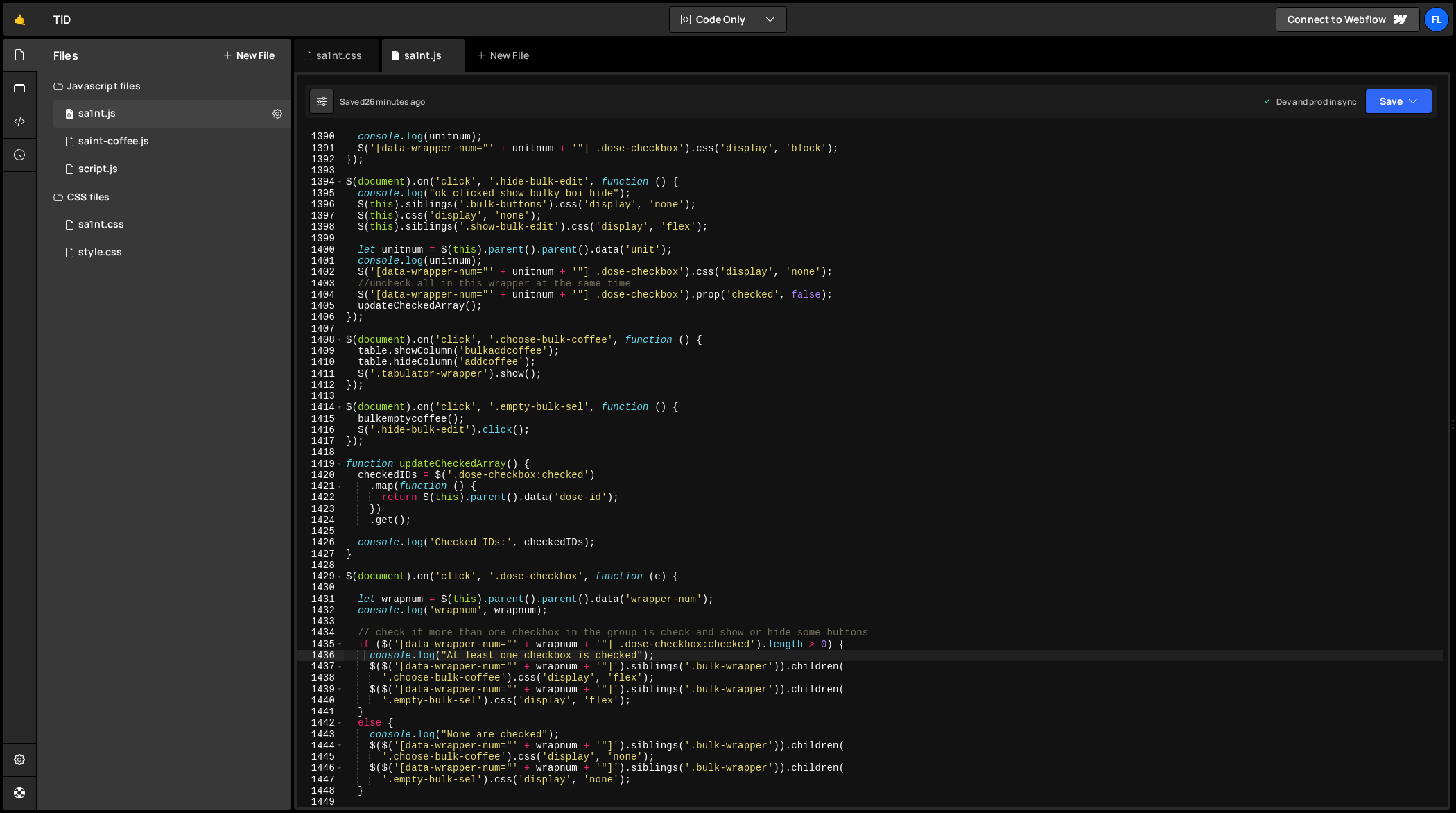
click at [581, 312] on div "let unitnum = $ ( this ) . parent ( ) . parent ( ) . data ( 'unit' ) ; console …" at bounding box center [894, 470] width 1100 height 700
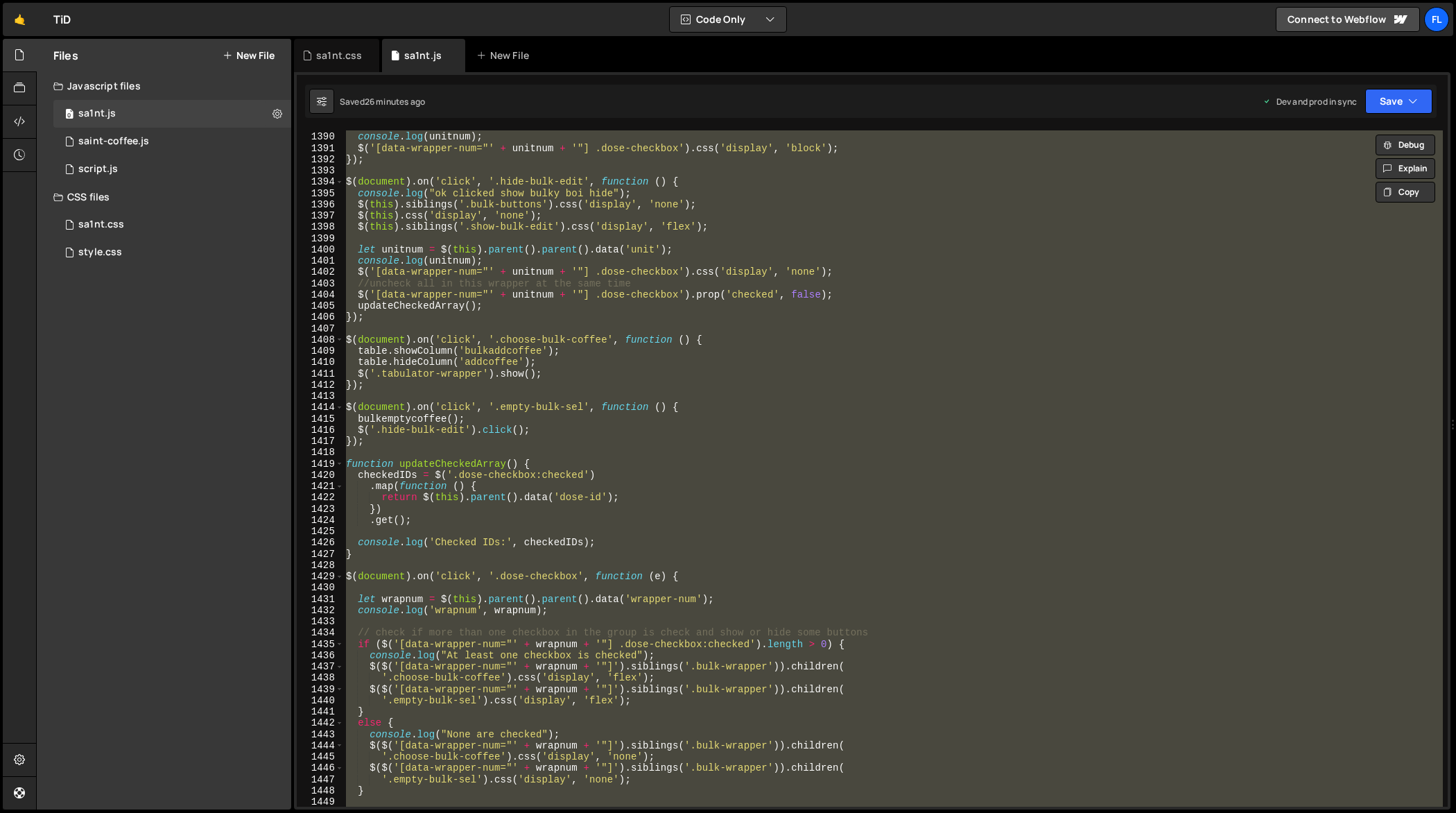
paste textarea
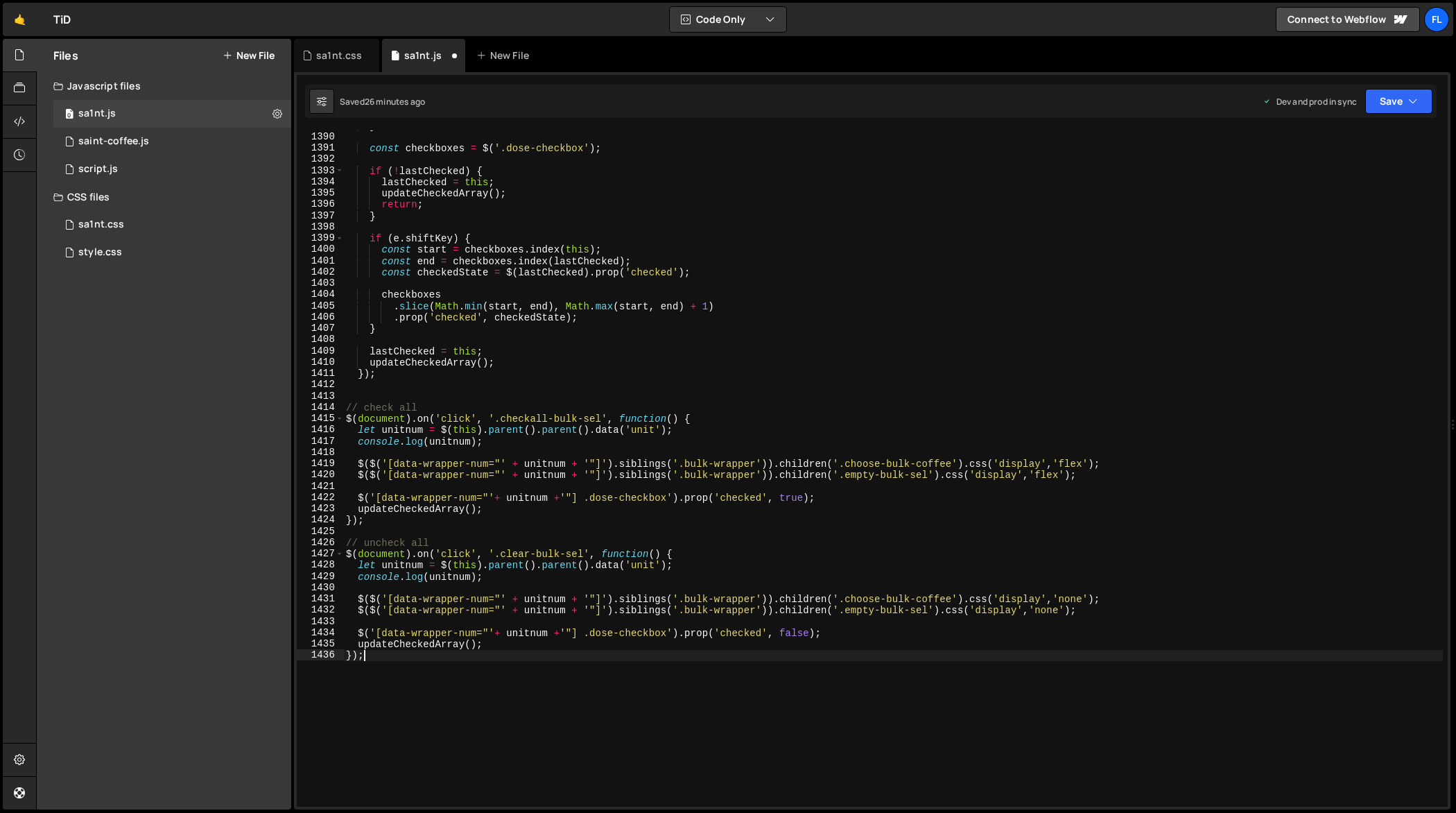
type textarea "console.log("At least one checkbox is checked");"
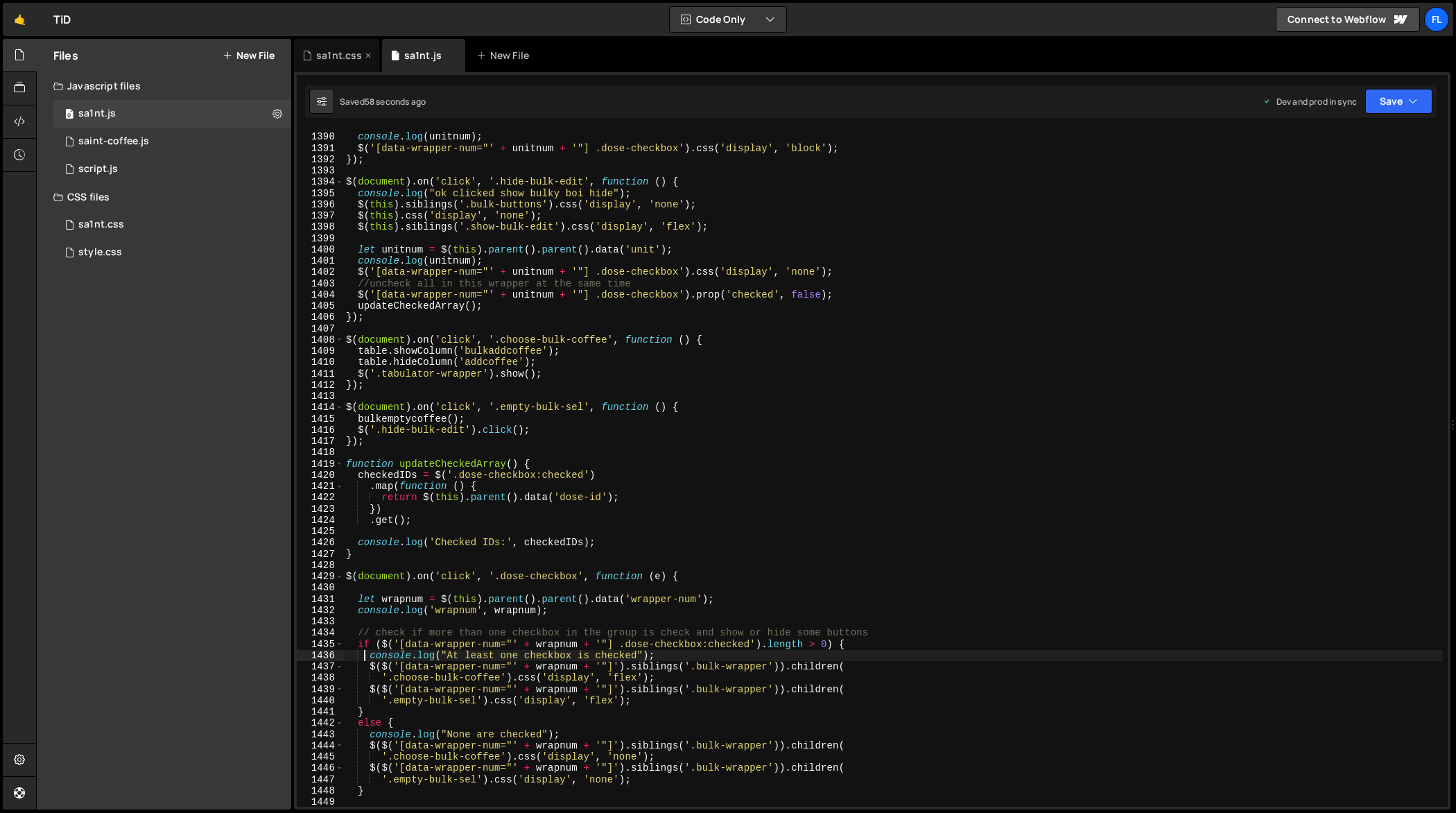
click at [350, 69] on div "sa1nt.css" at bounding box center [337, 56] width 85 height 33
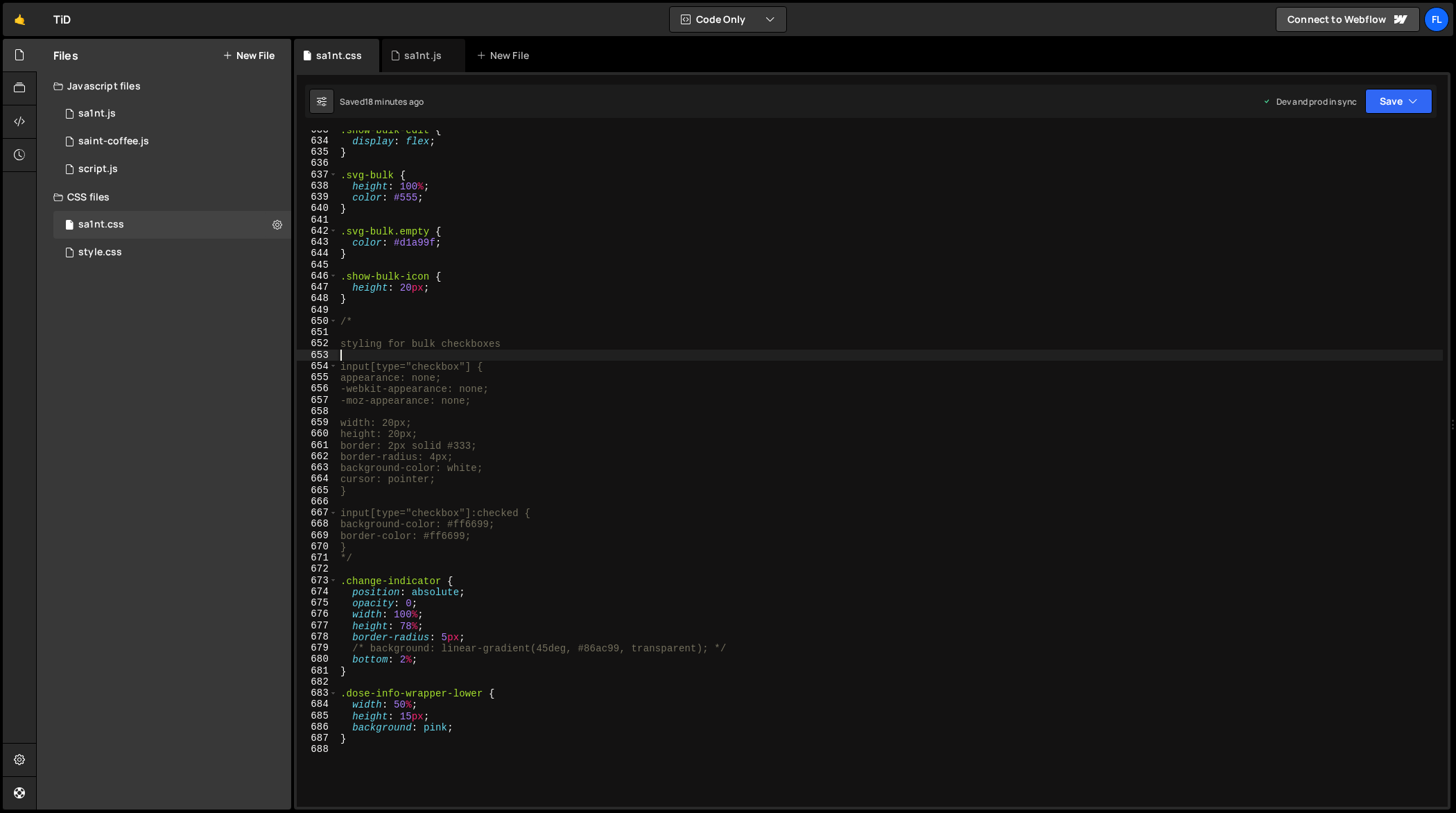
click at [658, 352] on div ".show-bulk-edit { display : flex ; } .svg-bulk { height : 100 % ; color : #555 …" at bounding box center [891, 474] width 1106 height 700
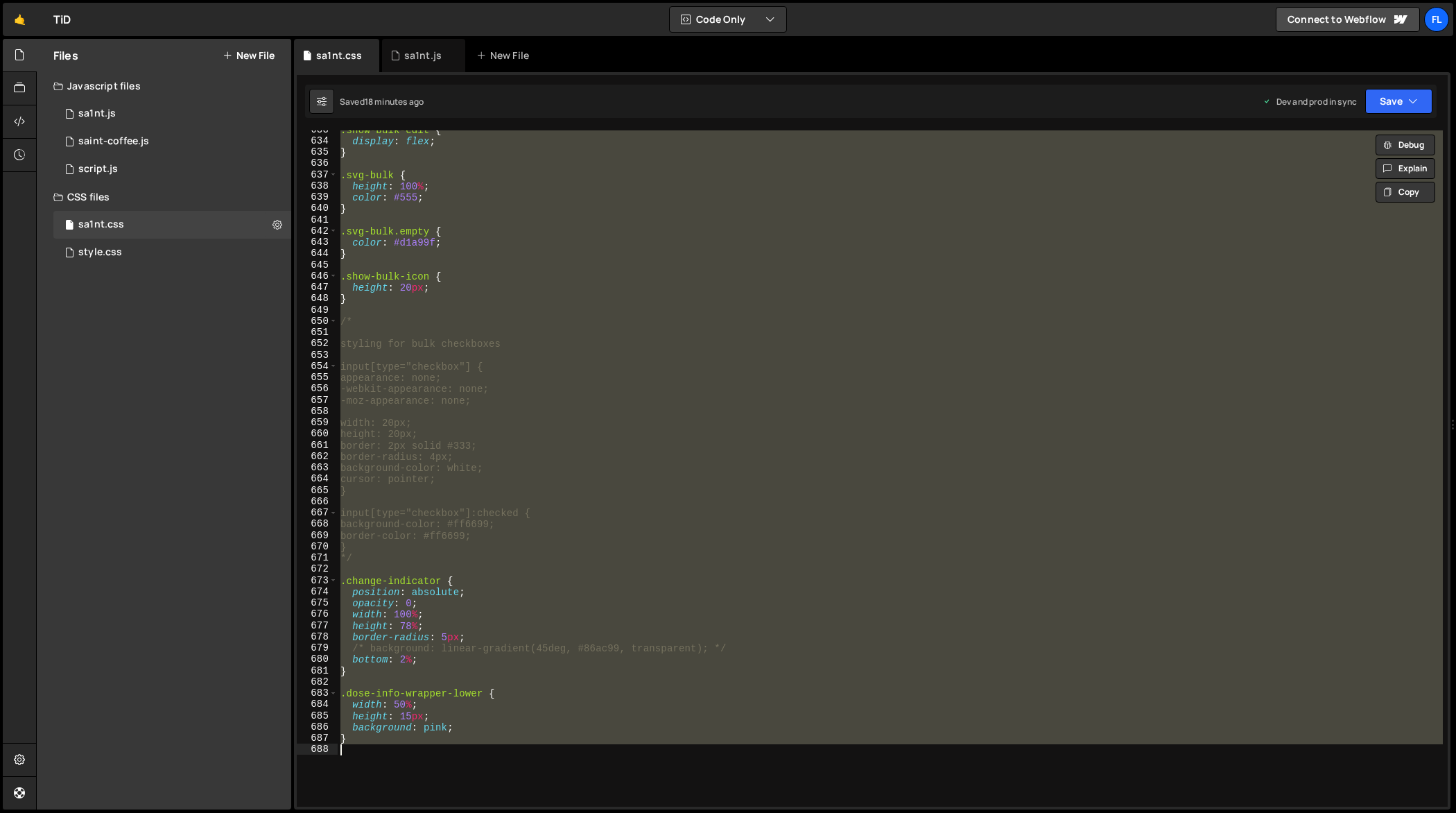
paste textarea
type textarea "}"
